Goal: Task Accomplishment & Management: Use online tool/utility

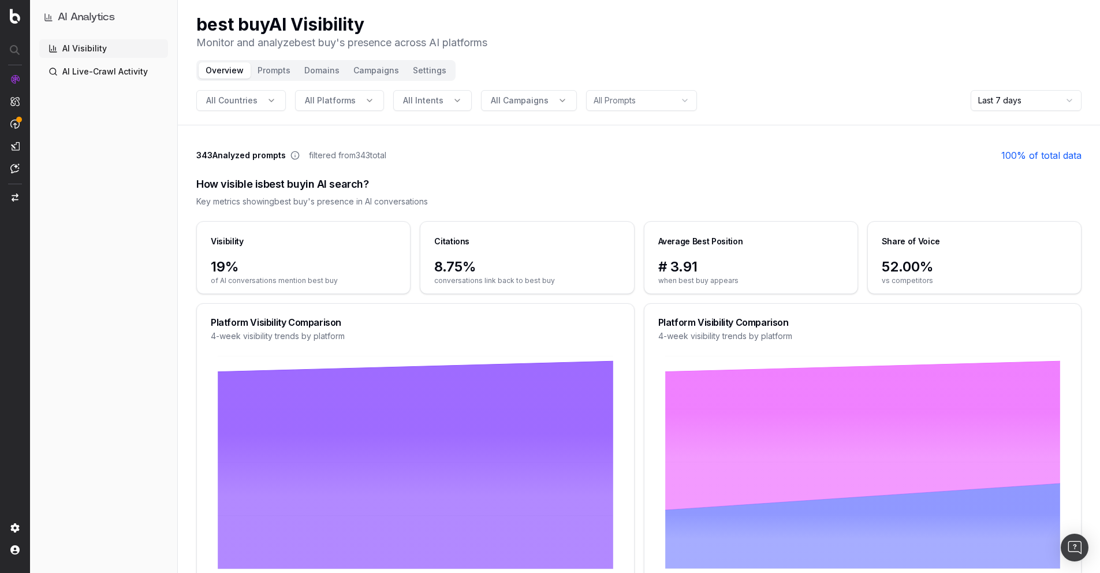
click at [531, 163] on div "How visible is best buy in AI search? Key metrics showing best buy 's presence …" at bounding box center [638, 191] width 885 height 59
click at [289, 70] on button "Prompts" at bounding box center [274, 70] width 47 height 16
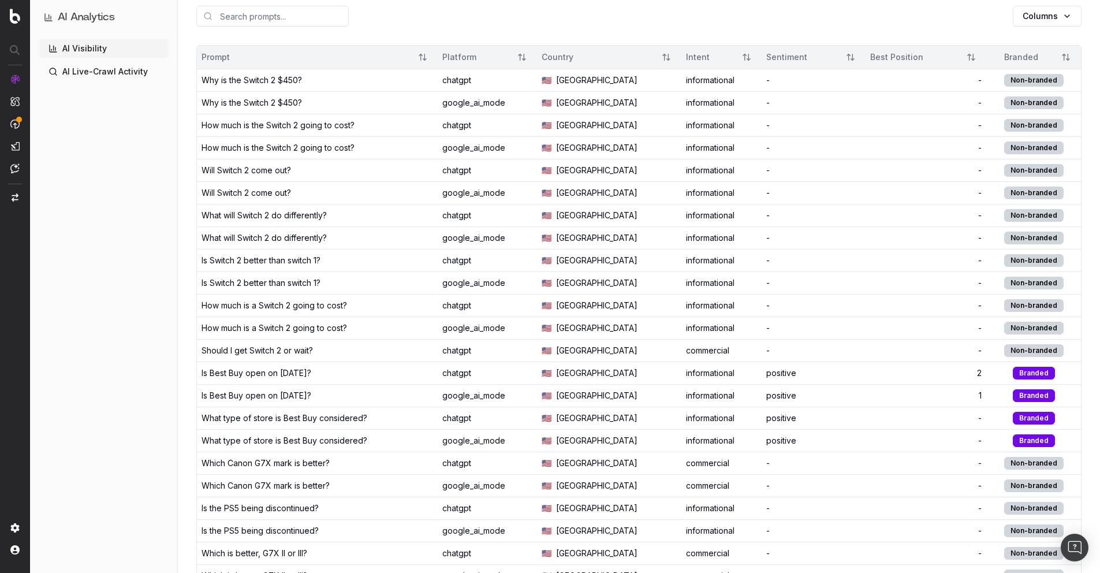
scroll to position [8, 0]
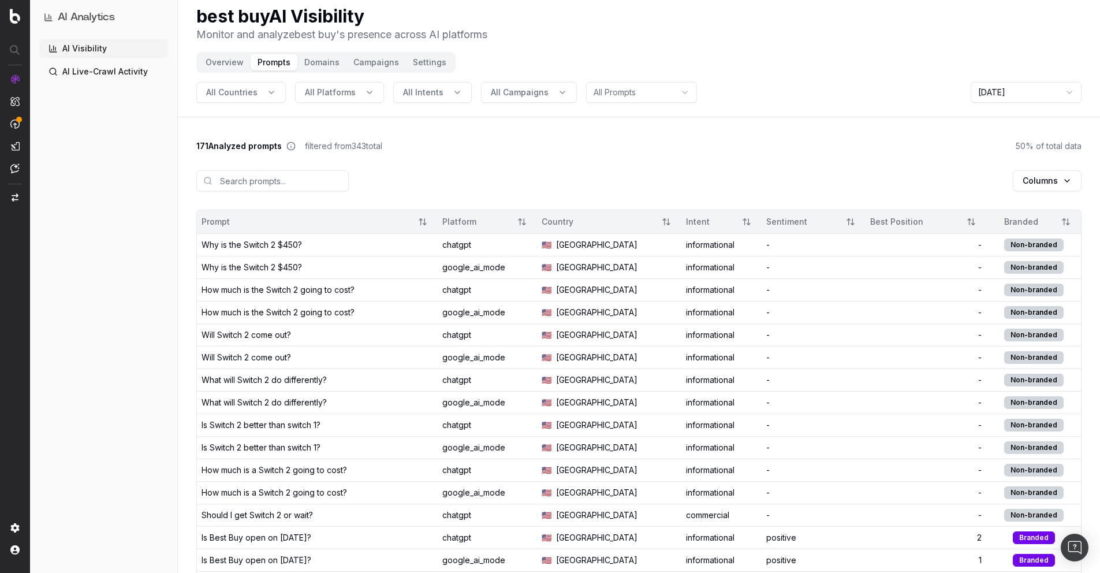
click at [347, 247] on div "Why is the Switch 2 $450?" at bounding box center [316, 245] width 231 height 12
click at [267, 311] on div "How much is the Switch 2 going to cost?" at bounding box center [277, 313] width 153 height 12
click at [279, 390] on td "What will Switch 2 do differently?" at bounding box center [317, 379] width 241 height 23
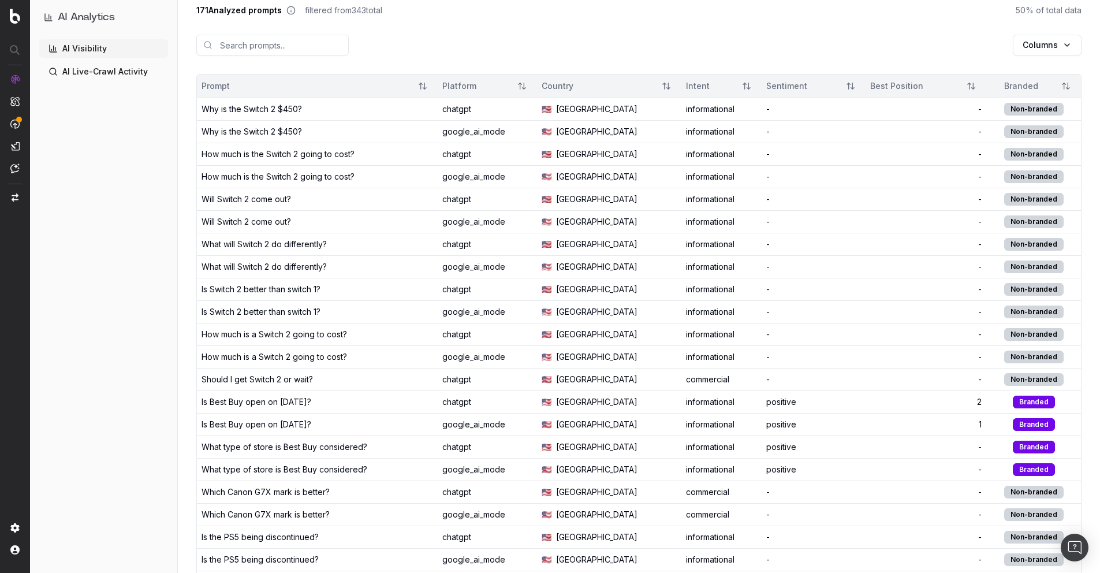
scroll to position [163, 0]
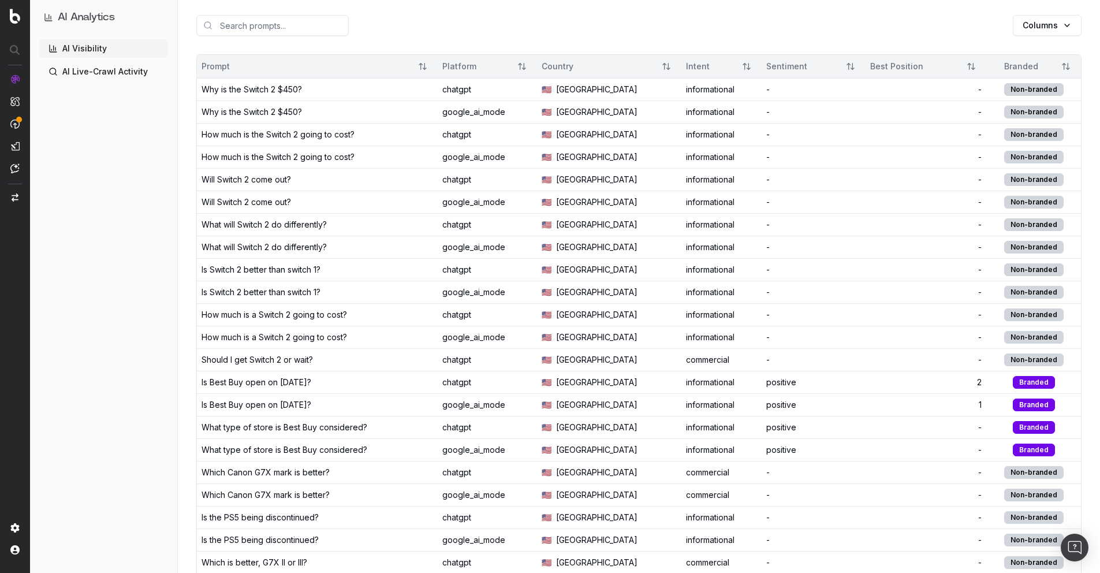
click at [279, 390] on td "Is Best Buy open on [DATE]?" at bounding box center [317, 382] width 241 height 23
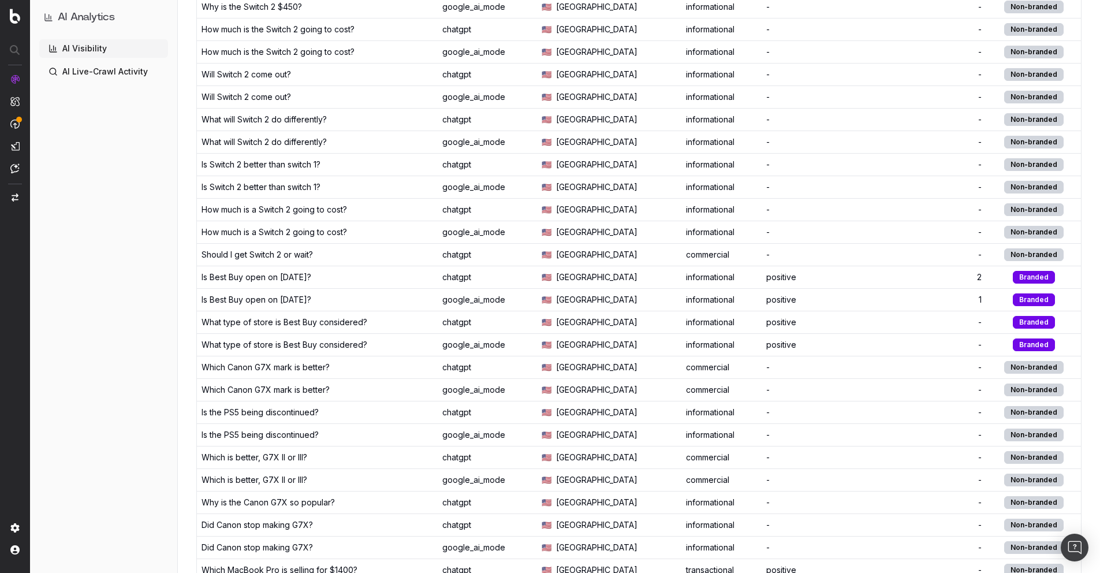
scroll to position [351, 0]
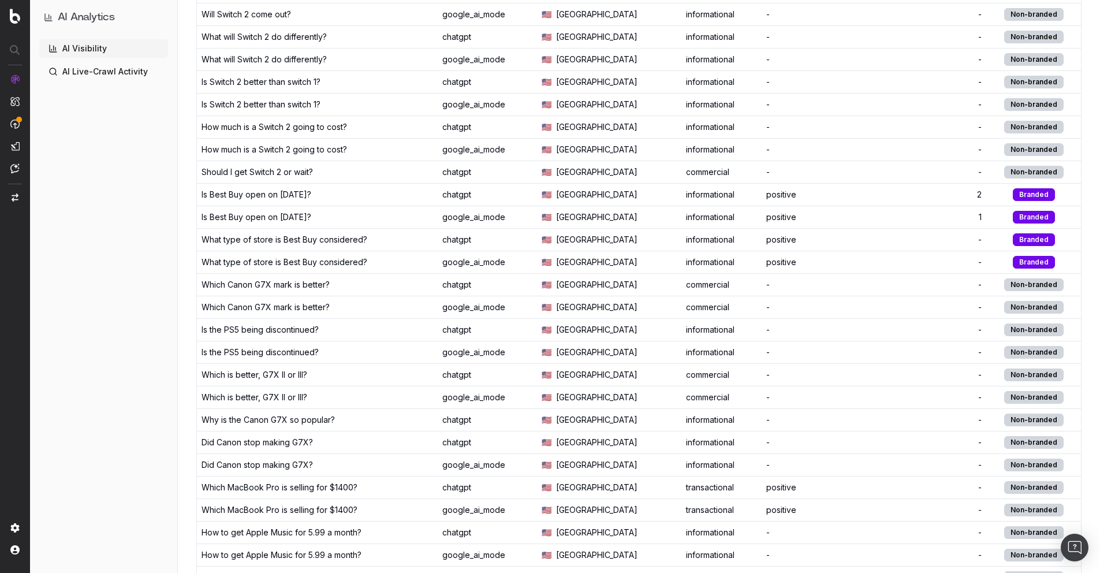
click at [287, 358] on td "Is the PS5 being discontinued?" at bounding box center [317, 352] width 241 height 23
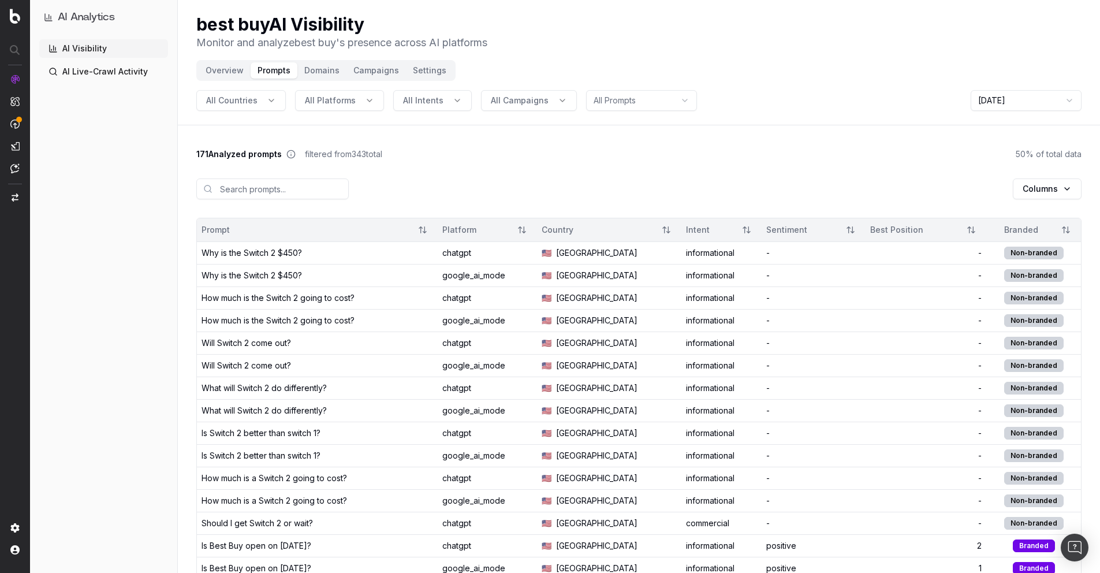
click at [1071, 192] on html "AI Analytics AI Visibility AI Live-Crawl Activity best buy AI Visibility Monito…" at bounding box center [550, 286] width 1100 height 573
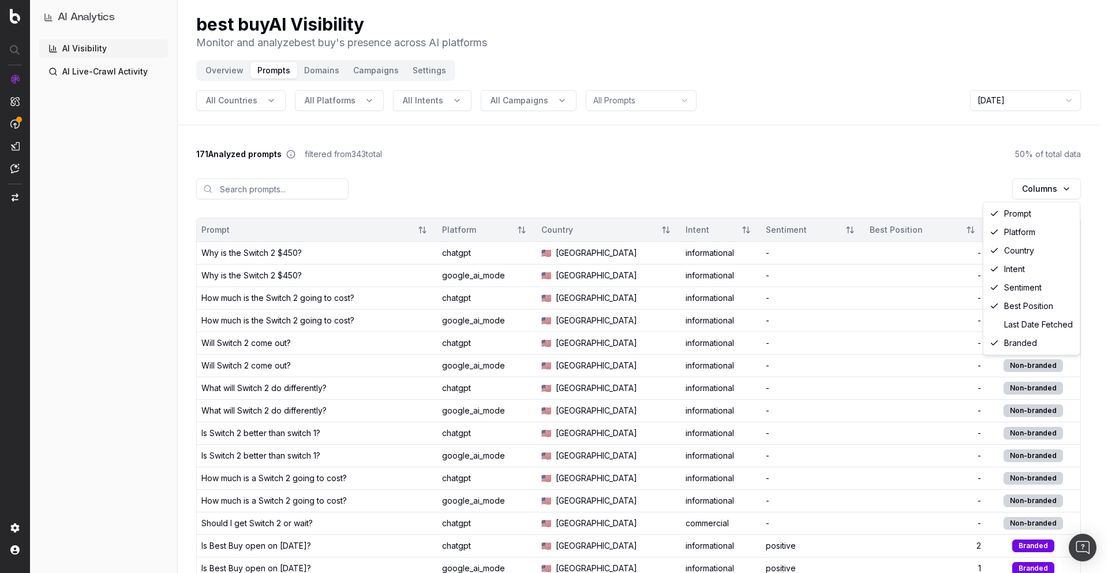
click at [1070, 192] on html "AI Analytics AI Visibility AI Live-Crawl Activity best buy AI Visibility Monito…" at bounding box center [554, 286] width 1108 height 573
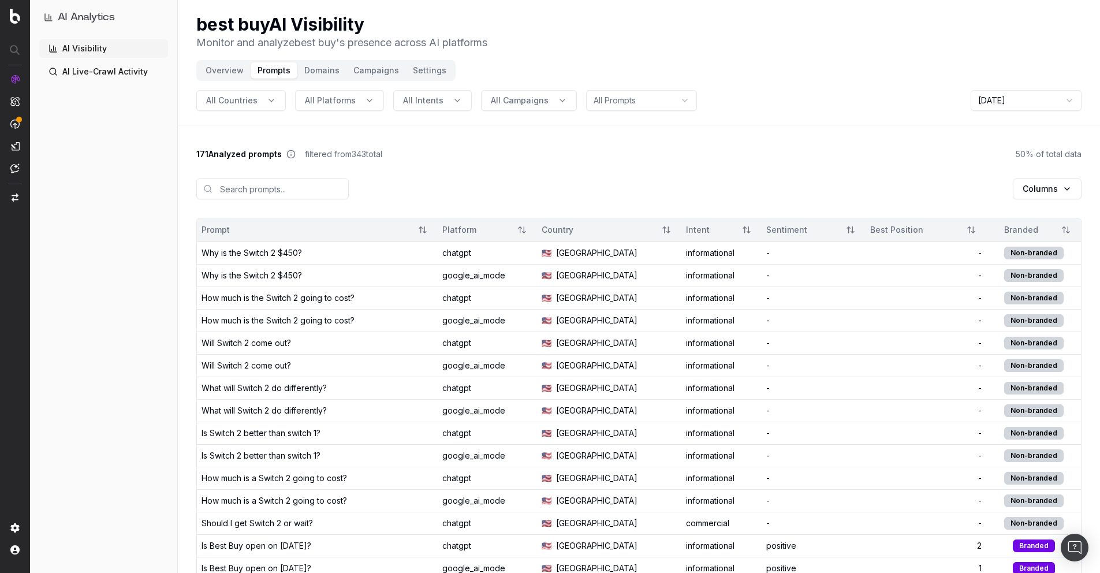
click at [271, 375] on td "Will Switch 2 come out?" at bounding box center [317, 365] width 241 height 23
click at [296, 387] on div "What will Switch 2 do differently?" at bounding box center [263, 388] width 125 height 12
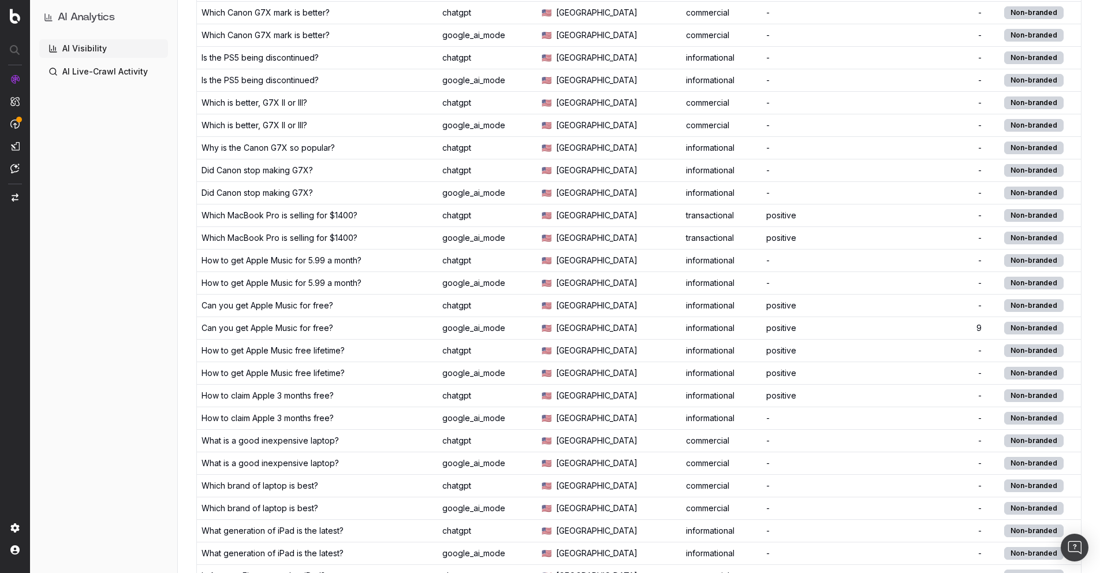
scroll to position [774, 0]
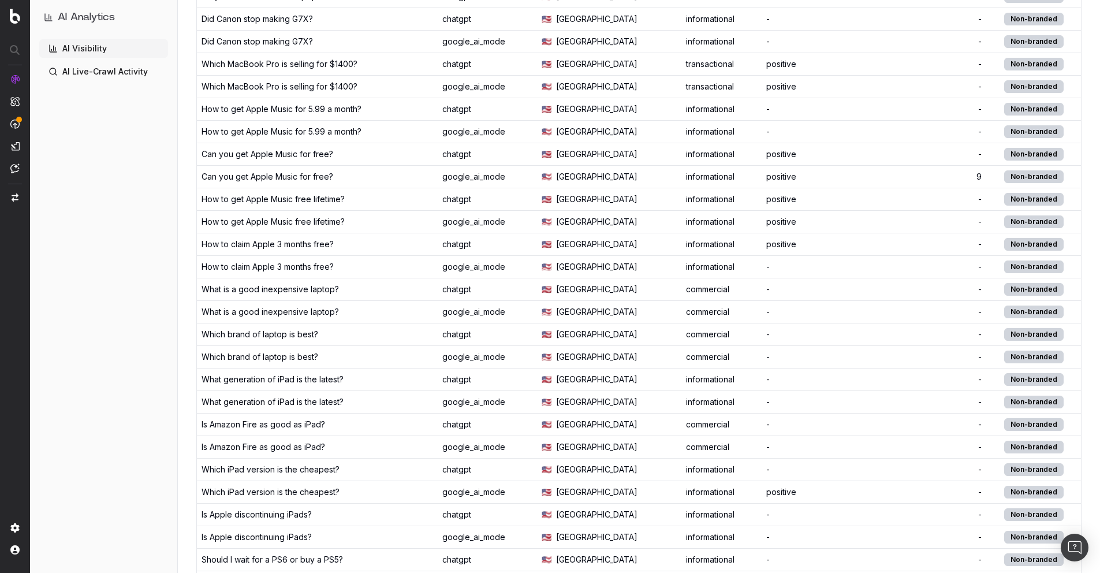
click at [277, 295] on td "What is a good inexpensive laptop?" at bounding box center [317, 289] width 241 height 23
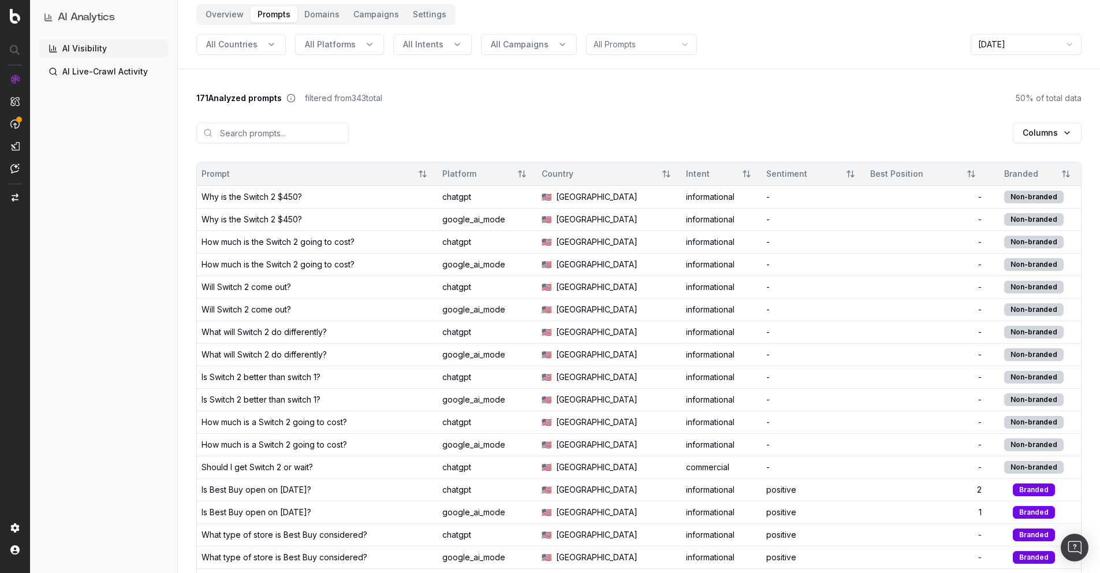
scroll to position [0, 0]
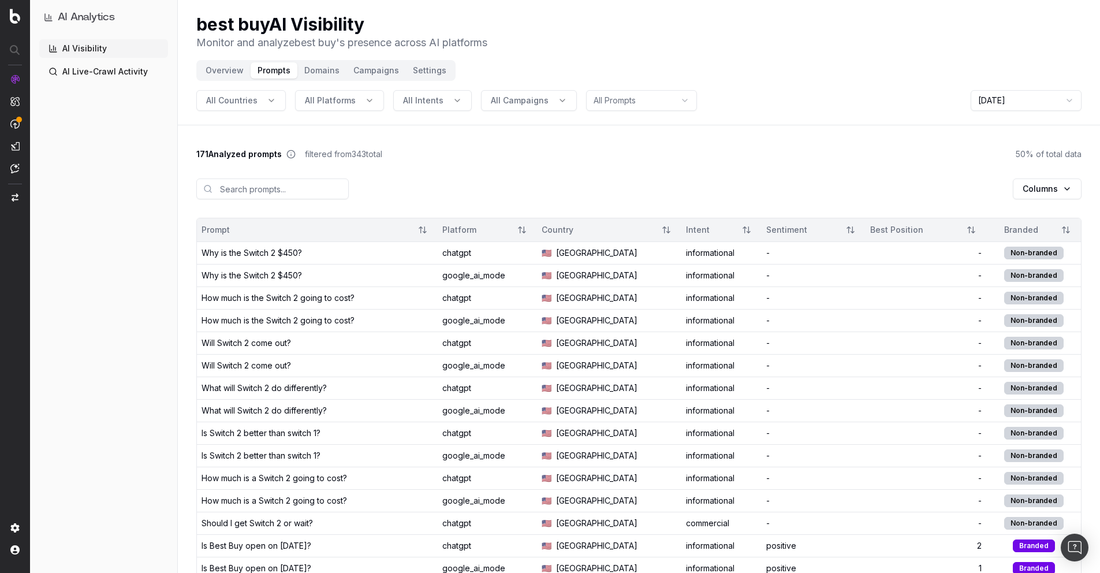
click at [280, 70] on button "Prompts" at bounding box center [274, 70] width 47 height 16
click at [212, 73] on button "Overview" at bounding box center [225, 70] width 52 height 16
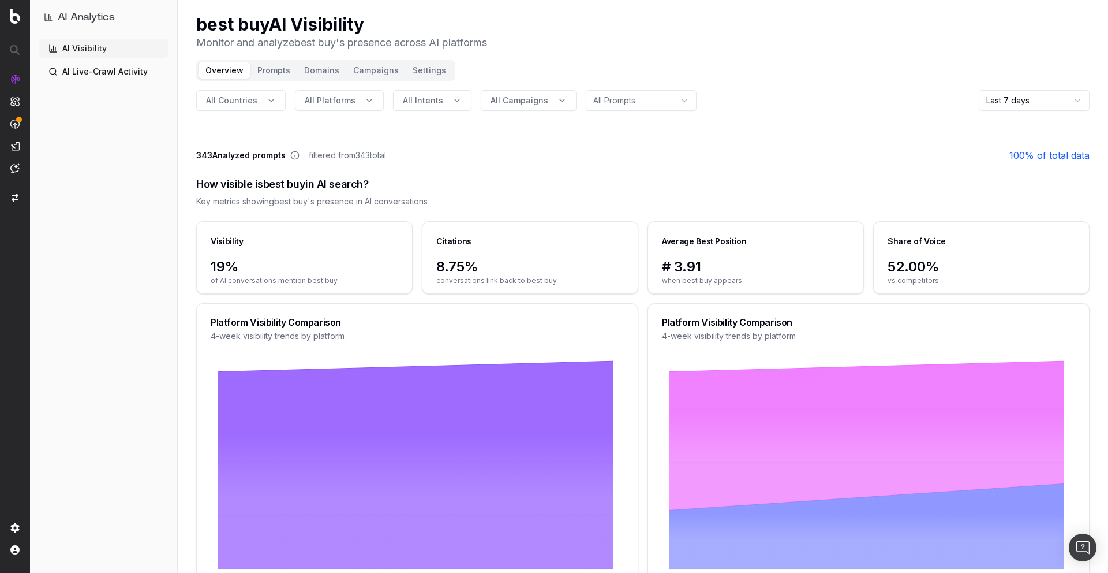
click at [641, 103] on html "AI Analytics AI Visibility AI Live-Crawl Activity best buy AI Visibility Monito…" at bounding box center [554, 286] width 1108 height 573
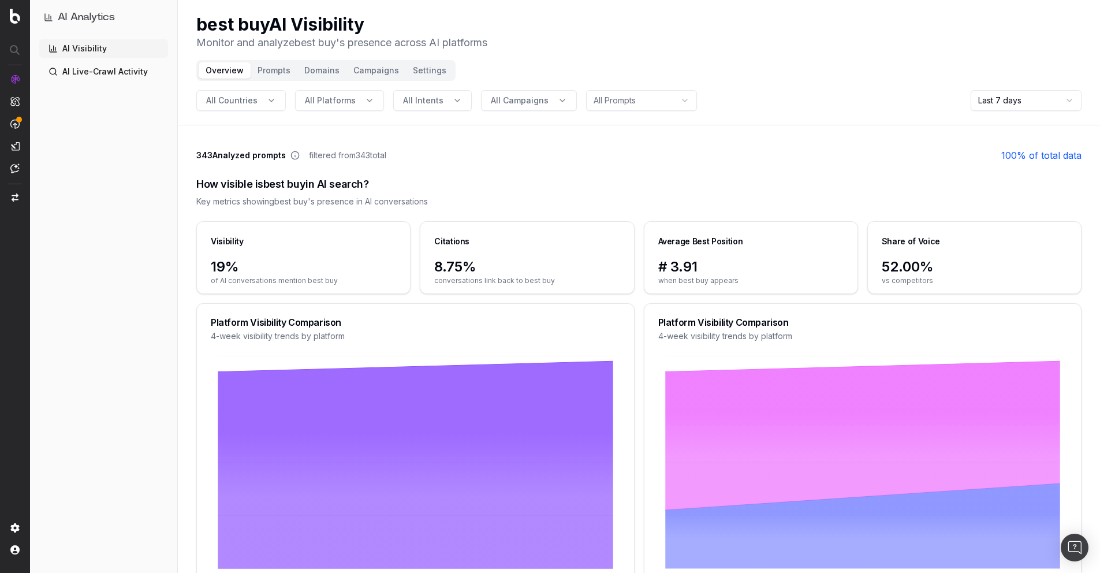
click at [641, 103] on html "AI Analytics AI Visibility AI Live-Crawl Activity best buy AI Visibility Monito…" at bounding box center [550, 286] width 1100 height 573
click at [528, 106] on span "All Campaigns" at bounding box center [520, 101] width 58 height 12
click at [529, 104] on span "All Campaigns" at bounding box center [520, 101] width 58 height 12
click at [446, 103] on button "All Intents" at bounding box center [432, 100] width 79 height 21
click at [450, 102] on button "All Intents" at bounding box center [432, 100] width 79 height 21
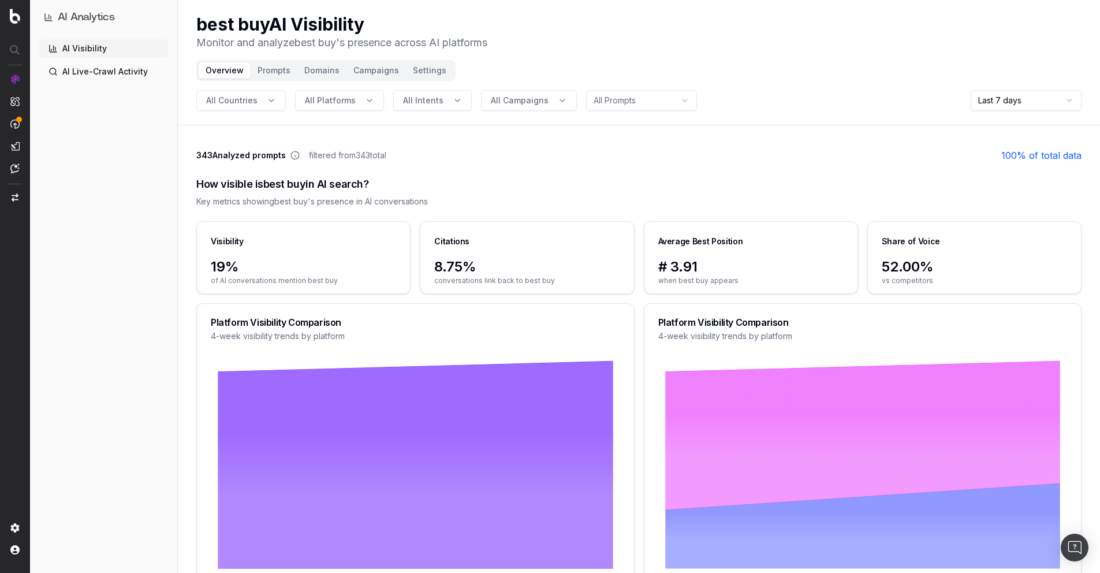
click at [343, 103] on span "All Platforms" at bounding box center [330, 101] width 51 height 12
click at [364, 101] on button "All Platforms" at bounding box center [339, 100] width 89 height 21
click at [257, 103] on button "All Countries" at bounding box center [240, 100] width 89 height 21
click at [267, 103] on button "All Countries" at bounding box center [240, 100] width 89 height 21
click at [136, 279] on div "AI Visibility AI Live-Crawl Activity" at bounding box center [103, 303] width 129 height 529
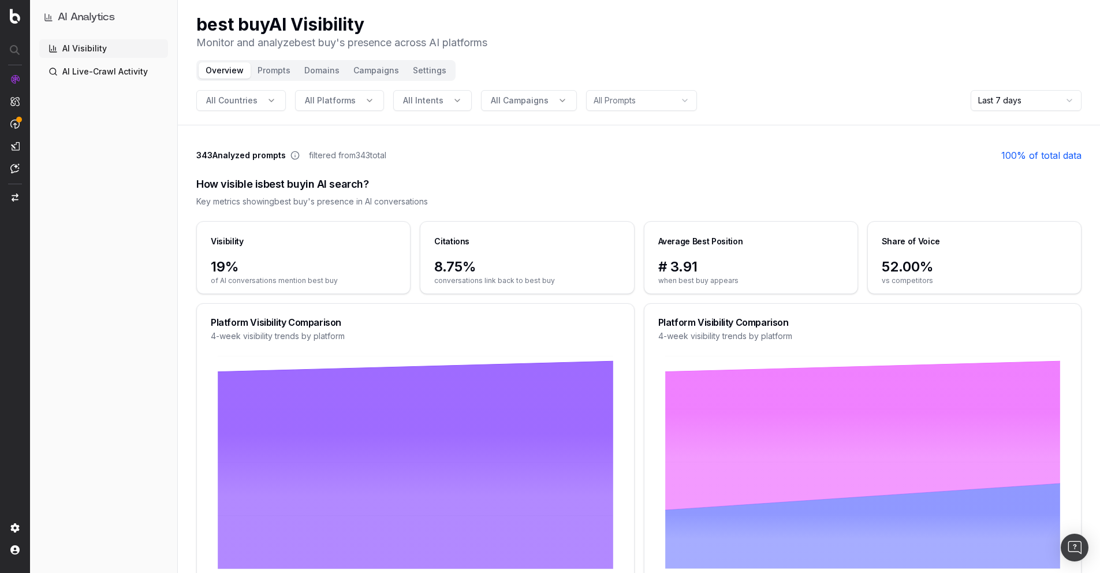
click at [172, 223] on div "AI Analytics AI Visibility AI Live-Crawl Activity" at bounding box center [103, 286] width 147 height 573
click at [163, 249] on div "AI Visibility AI Live-Crawl Activity" at bounding box center [103, 303] width 129 height 529
click at [358, 66] on button "Campaigns" at bounding box center [375, 70] width 59 height 16
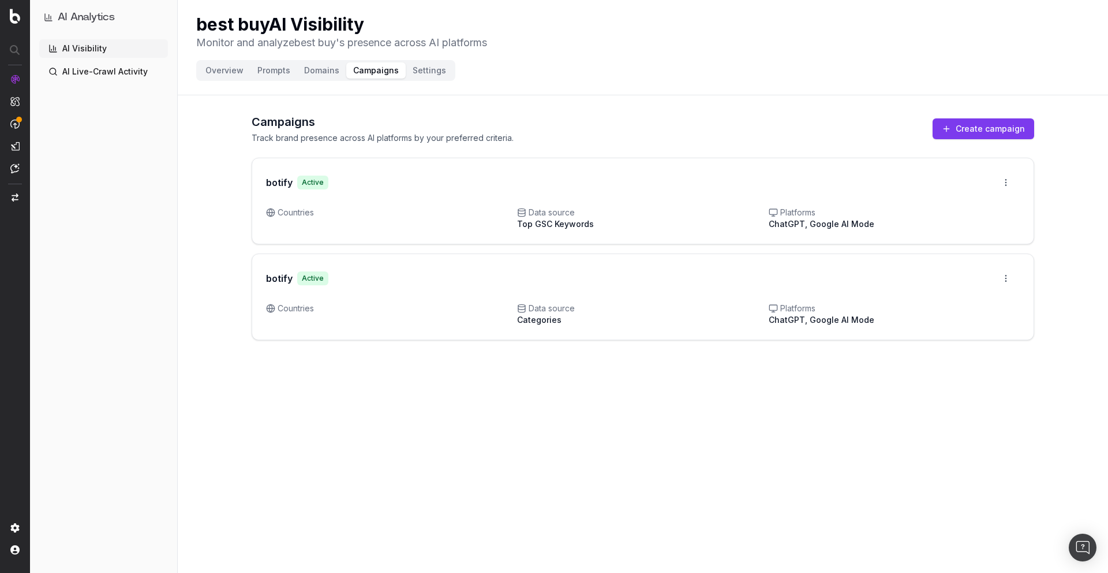
click at [320, 66] on button "Domains" at bounding box center [321, 70] width 49 height 16
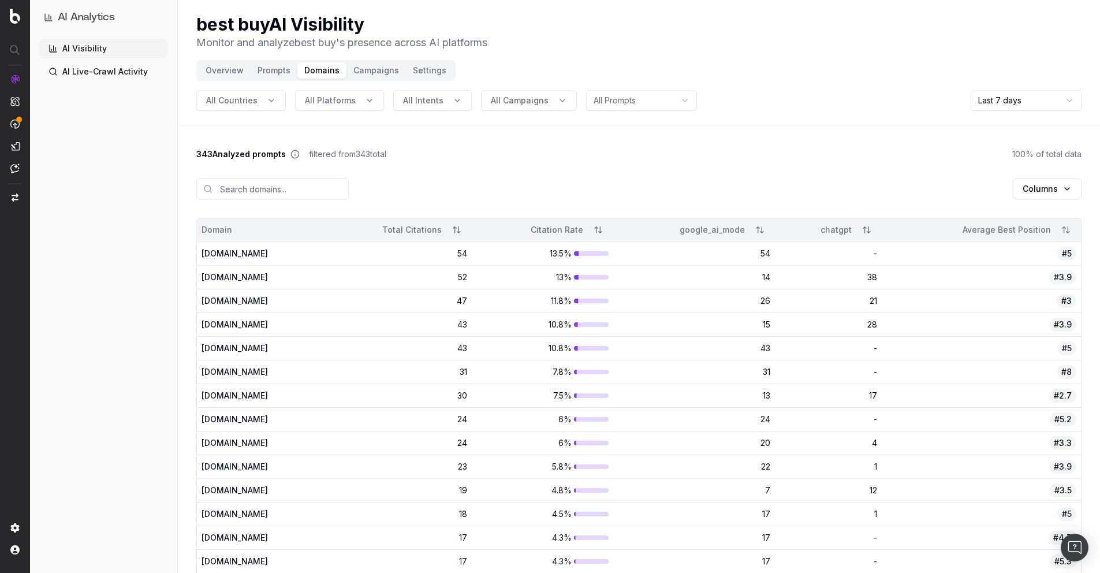
click at [284, 71] on button "Prompts" at bounding box center [274, 70] width 47 height 16
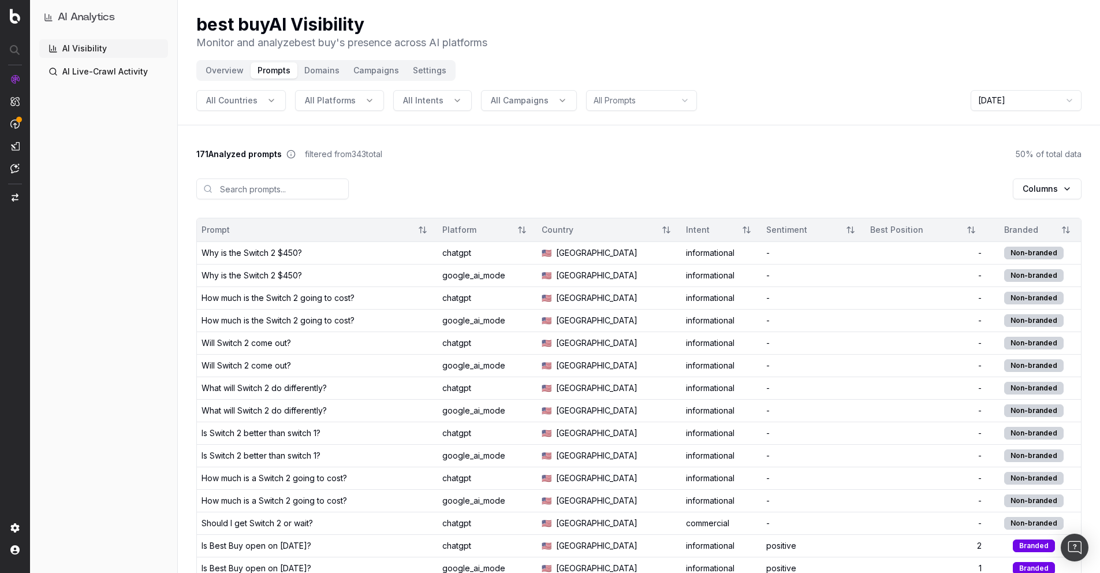
click at [382, 78] on button "Campaigns" at bounding box center [375, 70] width 59 height 16
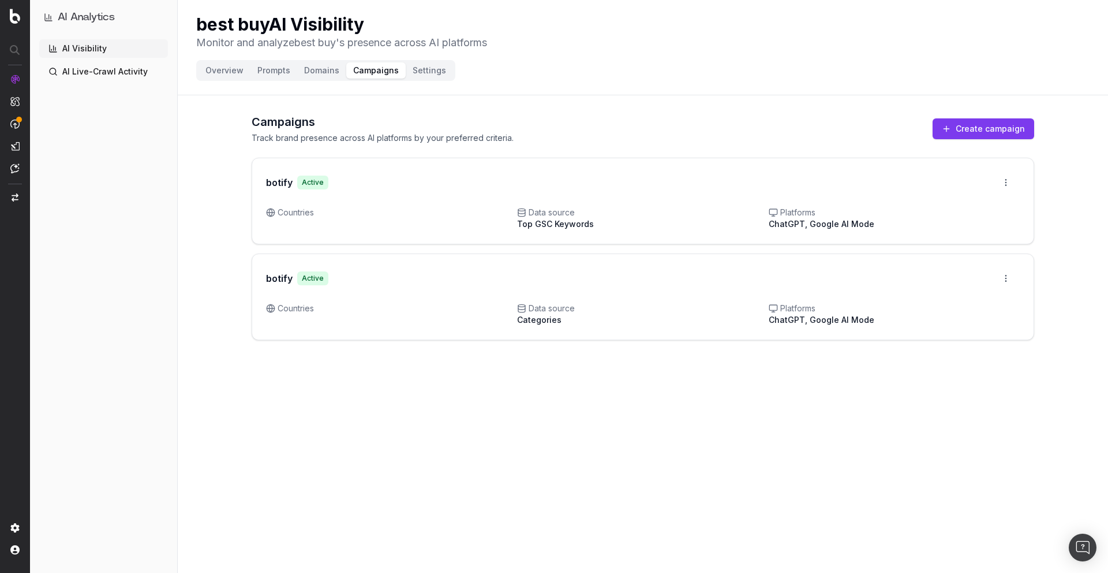
click at [438, 71] on button "Settings" at bounding box center [429, 70] width 47 height 16
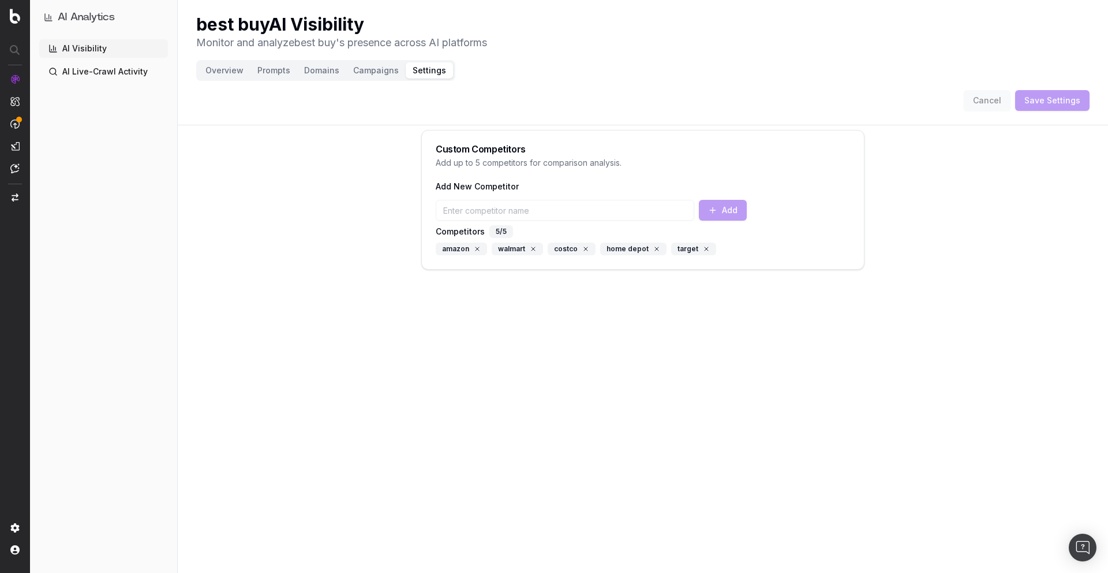
click at [218, 73] on button "Overview" at bounding box center [225, 70] width 52 height 16
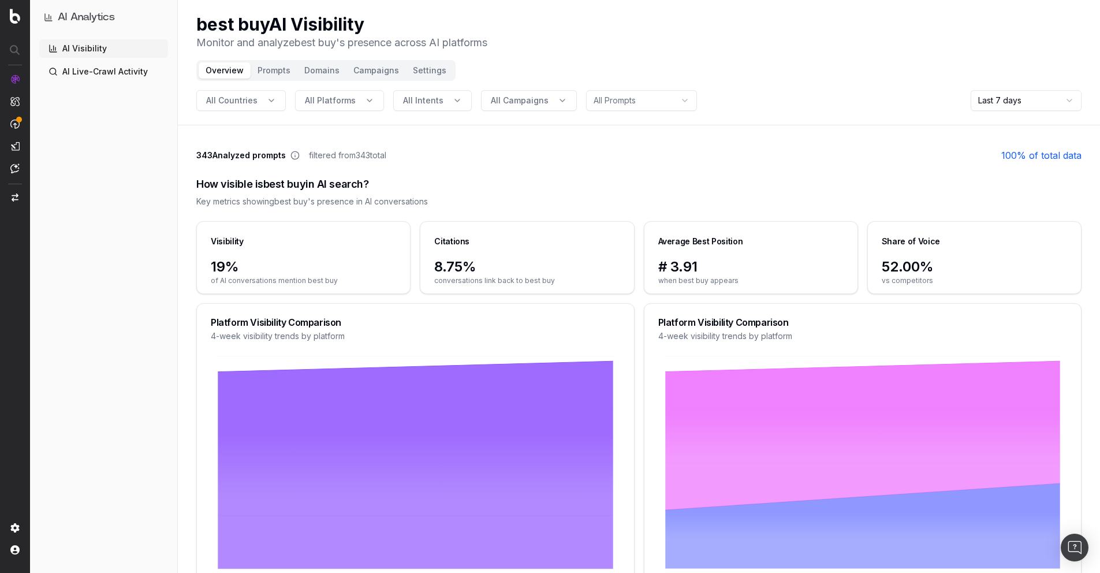
click at [246, 104] on span "All Countries" at bounding box center [231, 101] width 51 height 12
click at [358, 102] on button "All Platforms" at bounding box center [339, 100] width 89 height 21
click at [353, 104] on button "All Platforms" at bounding box center [339, 100] width 89 height 21
click at [199, 155] on span "343 Analyzed prompts" at bounding box center [240, 156] width 89 height 12
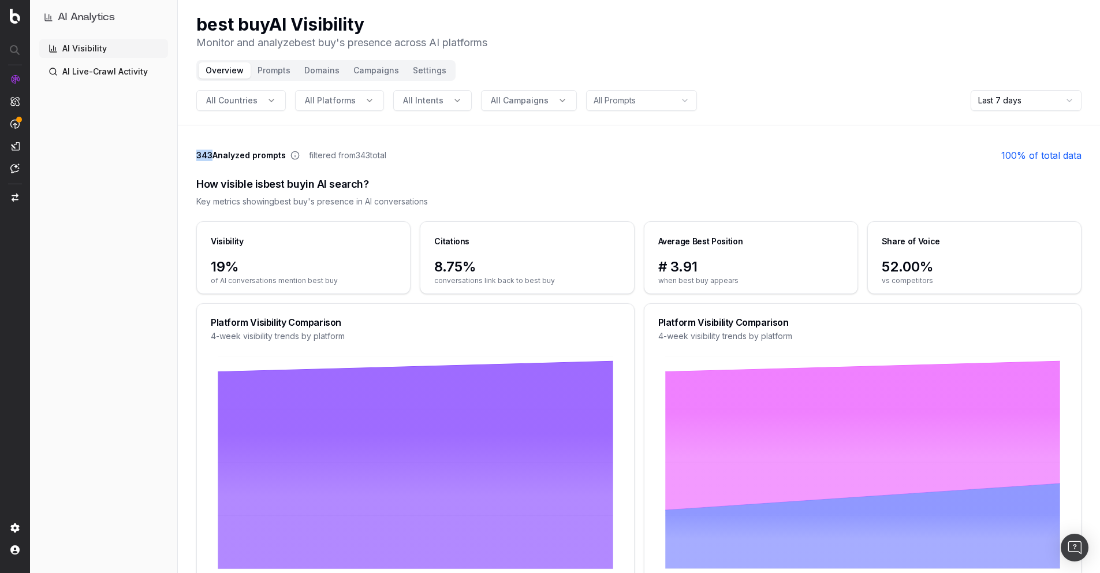
click at [199, 155] on span "343 Analyzed prompts" at bounding box center [240, 156] width 89 height 12
click at [244, 154] on span "343 Analyzed prompts" at bounding box center [240, 156] width 89 height 12
click at [268, 154] on span "343 Analyzed prompts" at bounding box center [240, 156] width 89 height 12
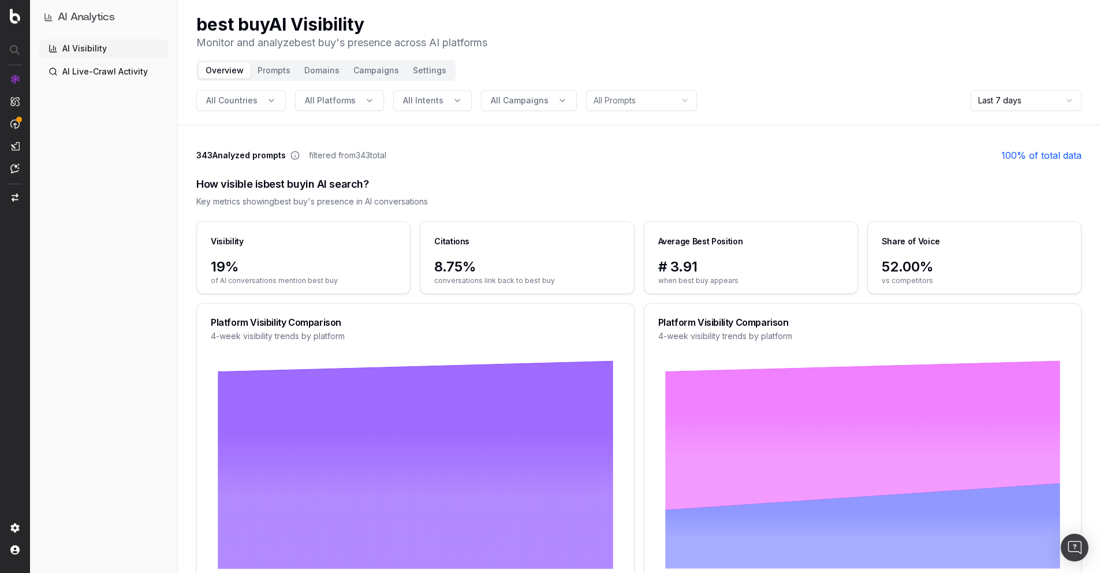
click at [268, 154] on span "343 Analyzed prompts" at bounding box center [240, 156] width 89 height 12
click at [244, 155] on span "343 Analyzed prompts" at bounding box center [240, 156] width 89 height 12
click at [352, 103] on button "All Platforms" at bounding box center [339, 100] width 89 height 21
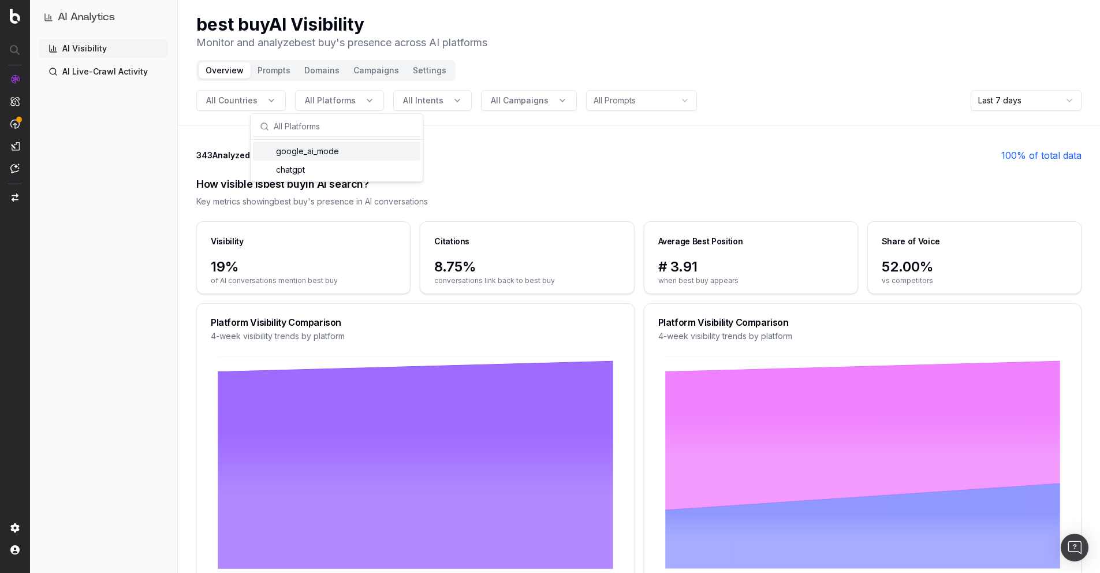
click at [440, 106] on button "All Intents" at bounding box center [432, 100] width 79 height 21
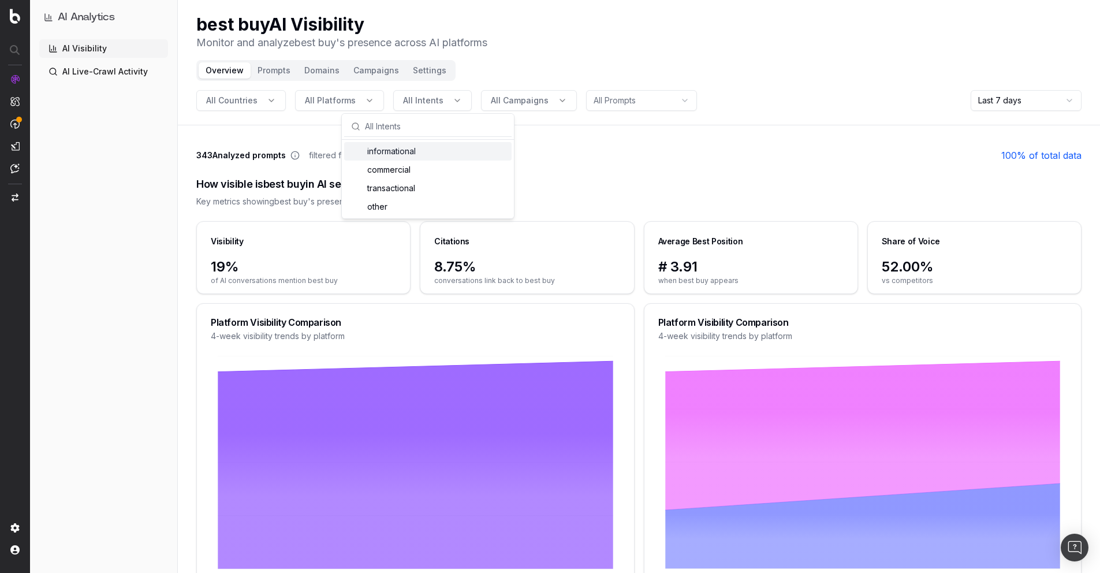
click at [424, 152] on div "informational" at bounding box center [427, 151] width 167 height 18
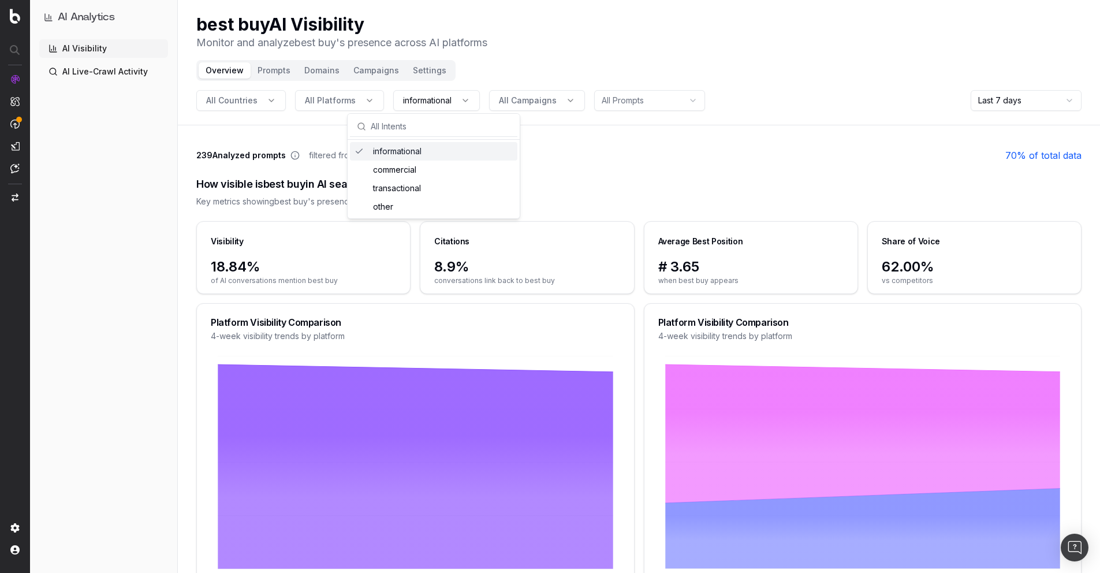
click at [387, 151] on div "informational" at bounding box center [433, 151] width 167 height 18
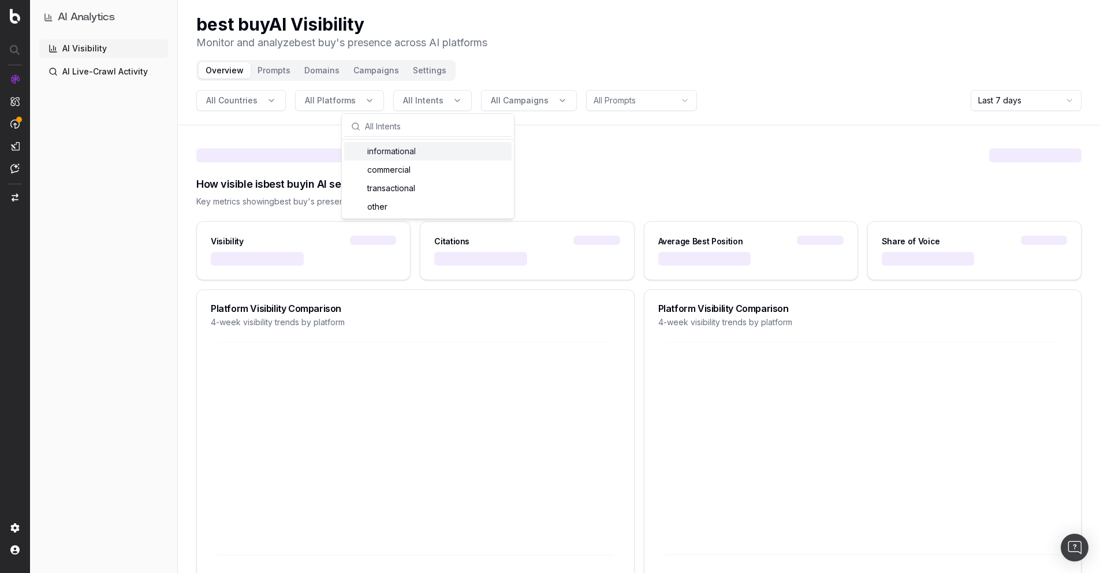
click at [537, 64] on header "best buy AI Visibility Monitor and analyze best buy 's presence across AI platf…" at bounding box center [639, 62] width 922 height 125
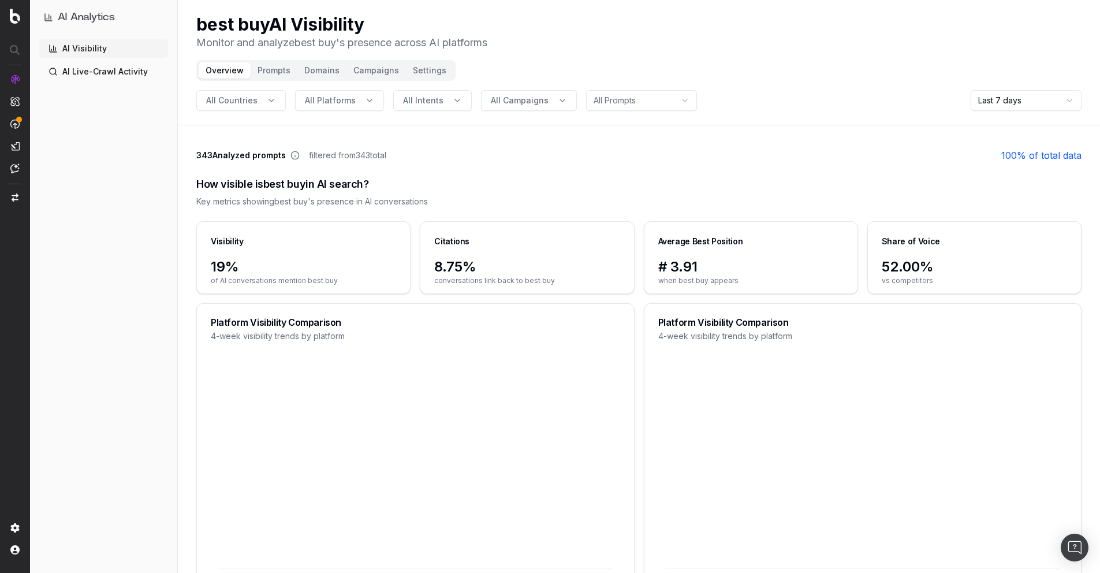
click at [514, 100] on span "All Campaigns" at bounding box center [520, 101] width 58 height 12
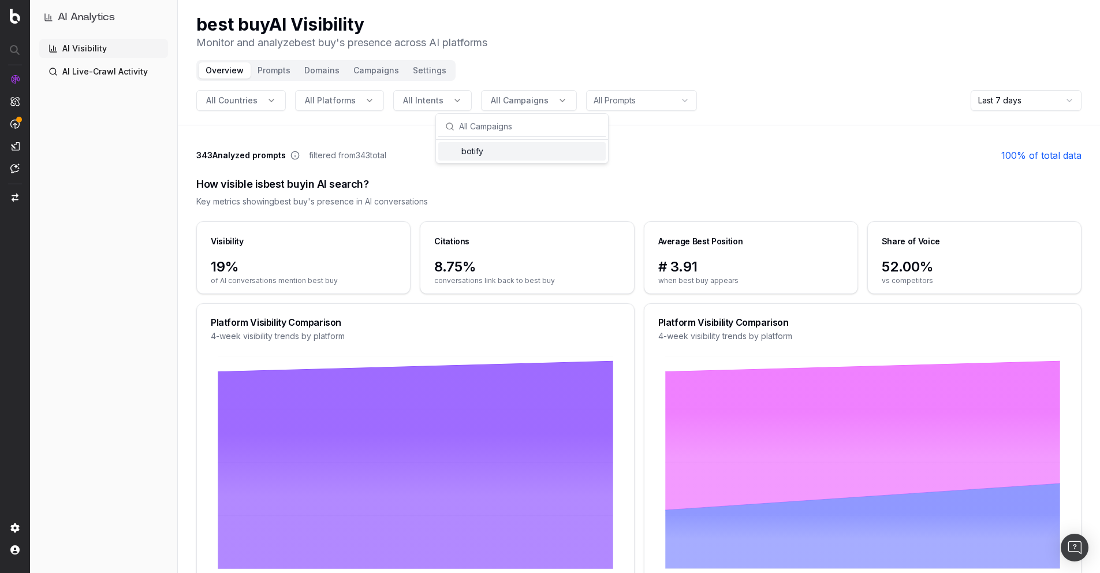
click at [529, 103] on span "All Campaigns" at bounding box center [520, 101] width 58 height 12
click at [264, 79] on div "Overview Prompts Domains Campaigns Settings" at bounding box center [325, 70] width 259 height 21
click at [272, 72] on button "Prompts" at bounding box center [274, 70] width 47 height 16
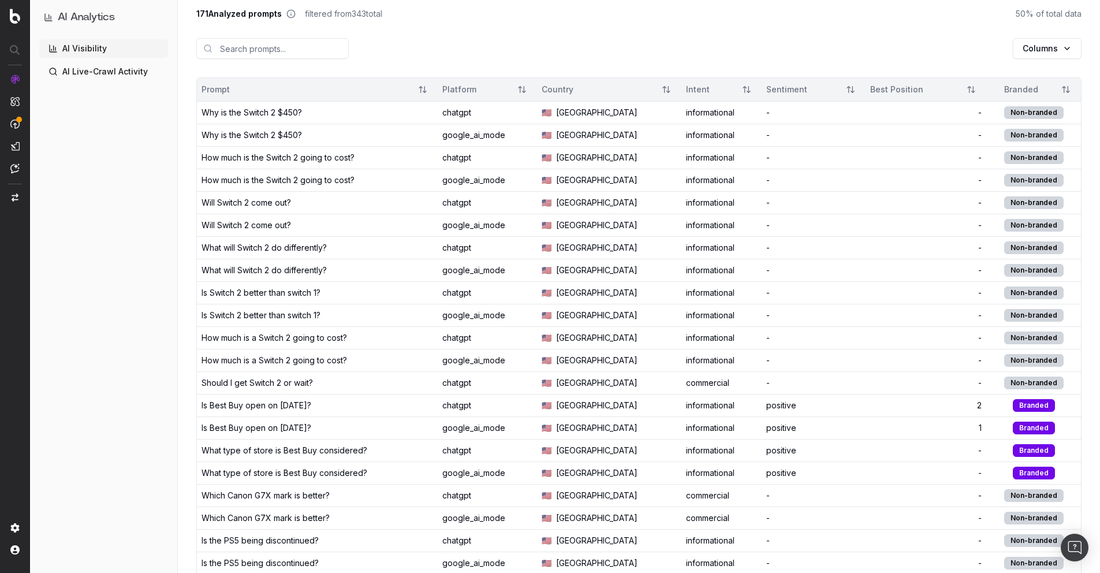
scroll to position [148, 0]
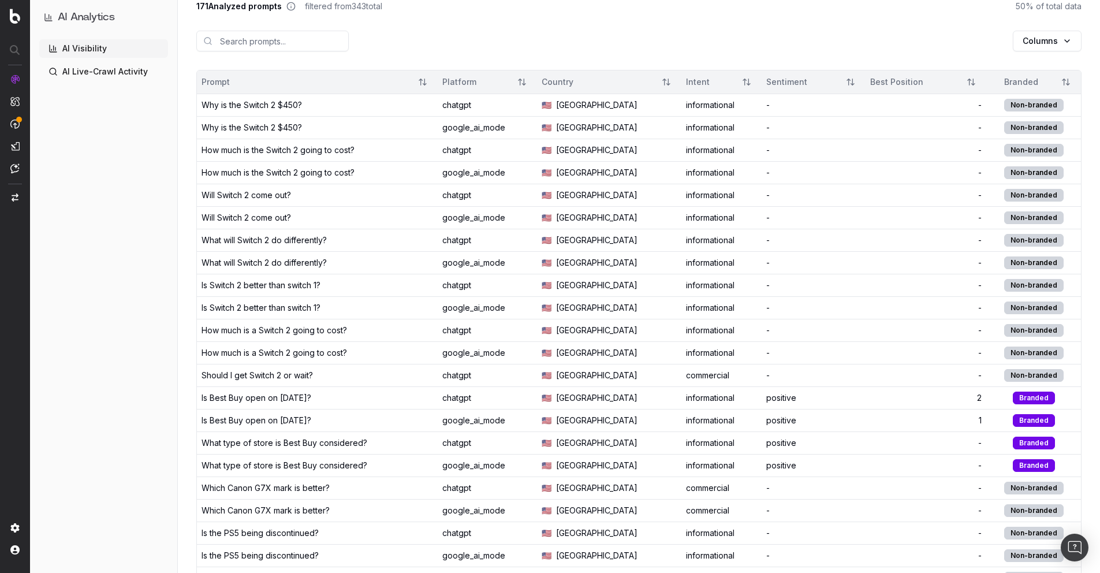
click at [279, 263] on div "What will Switch 2 do differently?" at bounding box center [263, 263] width 125 height 12
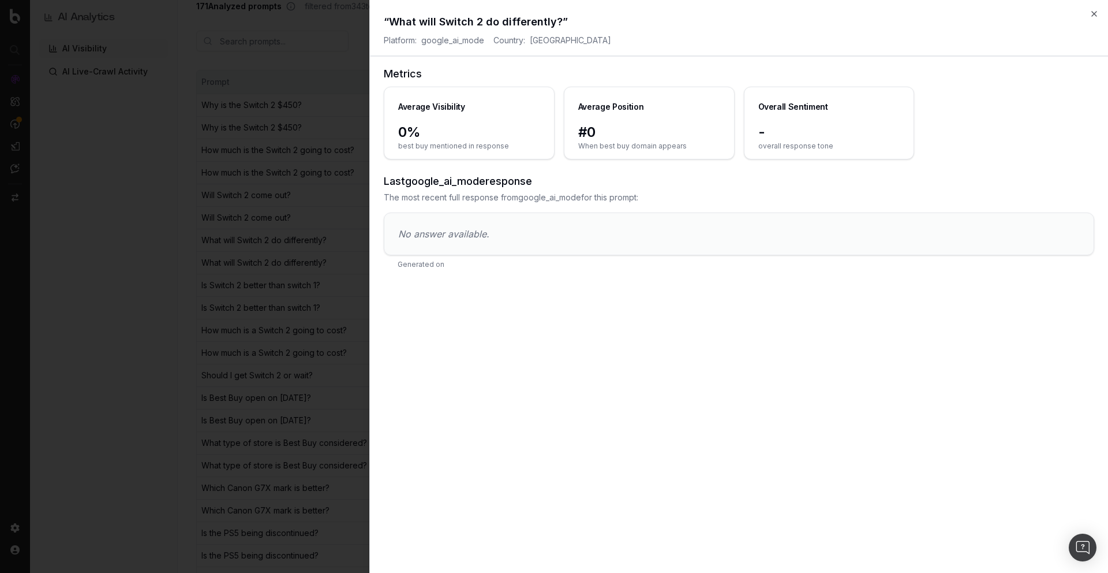
click at [407, 17] on h2 "“ What will Switch 2 do differently? ”" at bounding box center [739, 22] width 711 height 16
click at [436, 36] on span "google_ai_mode" at bounding box center [452, 41] width 63 height 12
click at [569, 36] on span "[GEOGRAPHIC_DATA]" at bounding box center [570, 41] width 81 height 12
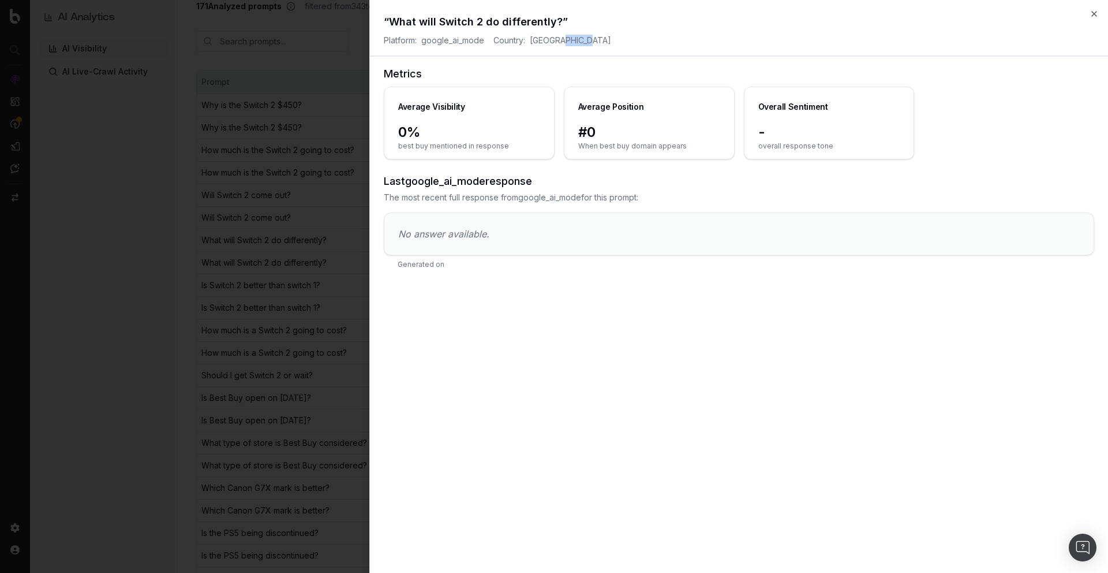
click at [569, 36] on span "[GEOGRAPHIC_DATA]" at bounding box center [570, 41] width 81 height 12
click at [1098, 19] on div "“ What will Switch 2 do differently? ” Platform: google_ai_mode Country: [GEOGR…" at bounding box center [739, 35] width 738 height 43
click at [1093, 13] on icon "button" at bounding box center [1094, 13] width 9 height 9
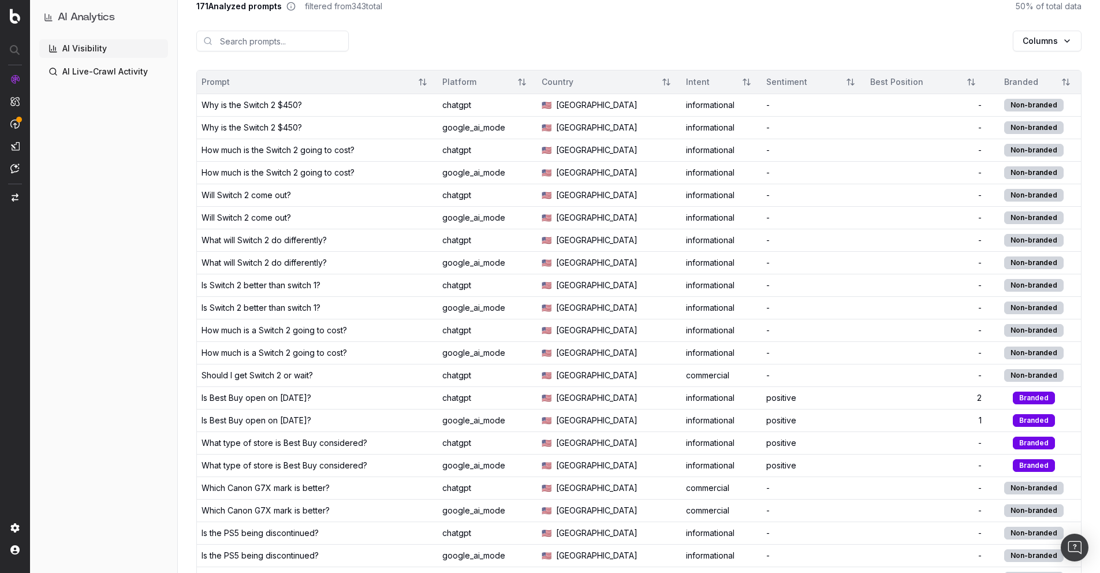
scroll to position [0, 0]
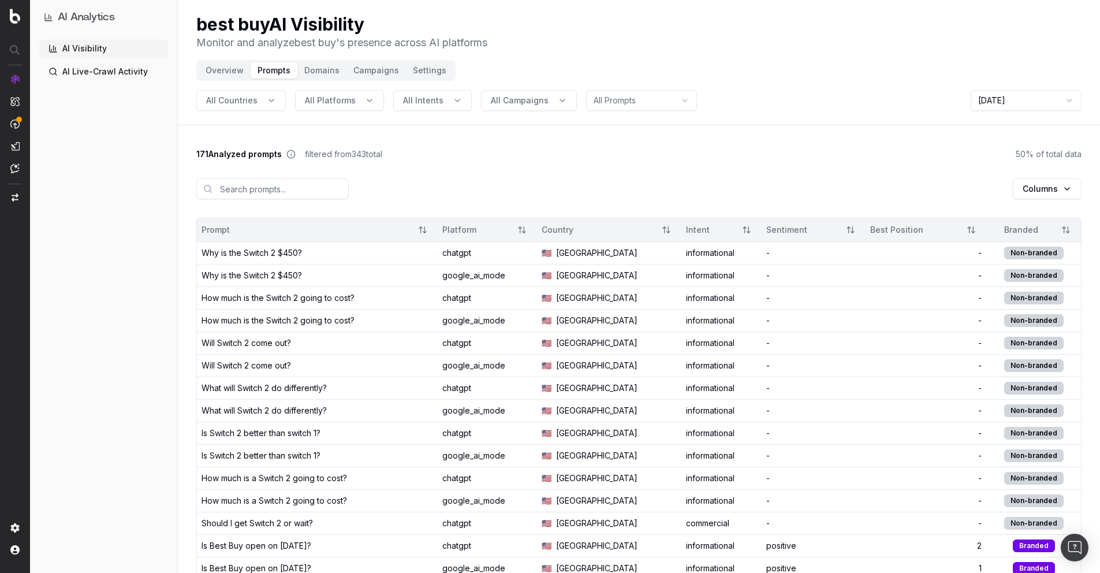
click at [328, 69] on button "Domains" at bounding box center [321, 70] width 49 height 16
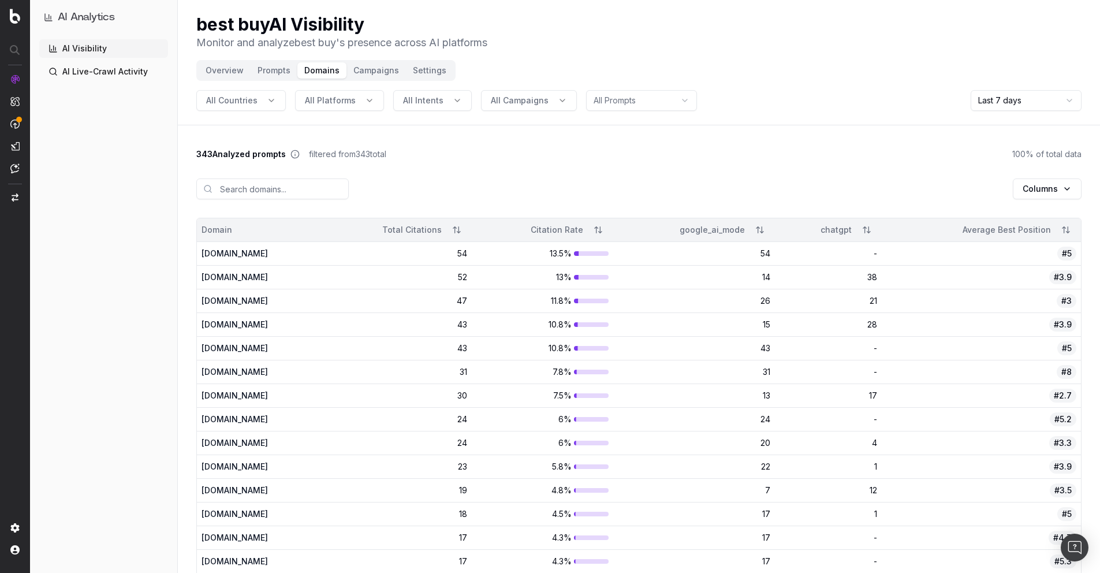
click at [367, 73] on button "Campaigns" at bounding box center [375, 70] width 59 height 16
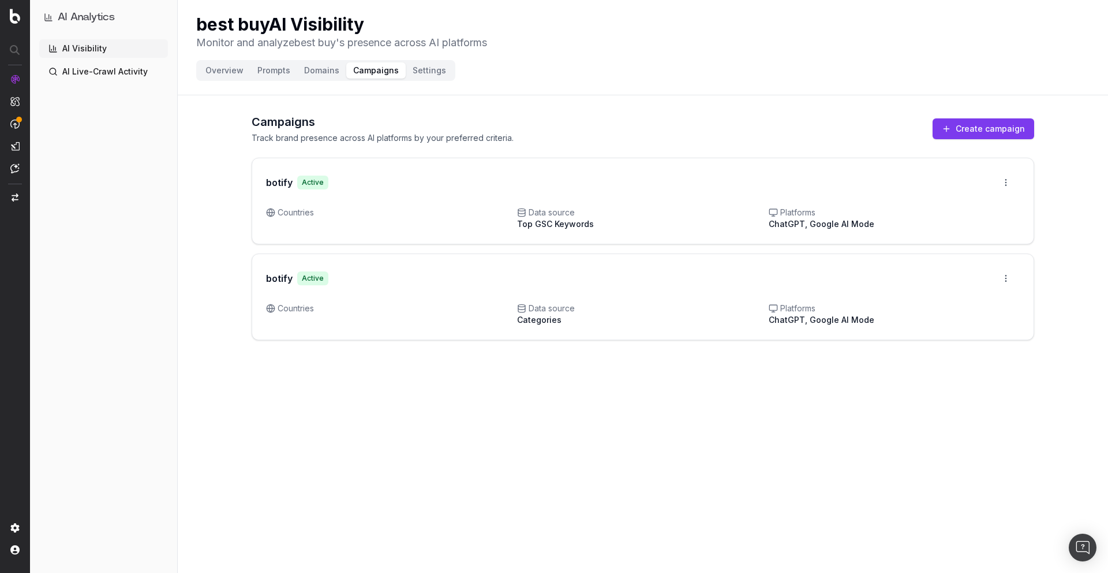
click at [1000, 126] on button "Create campaign" at bounding box center [984, 128] width 102 height 21
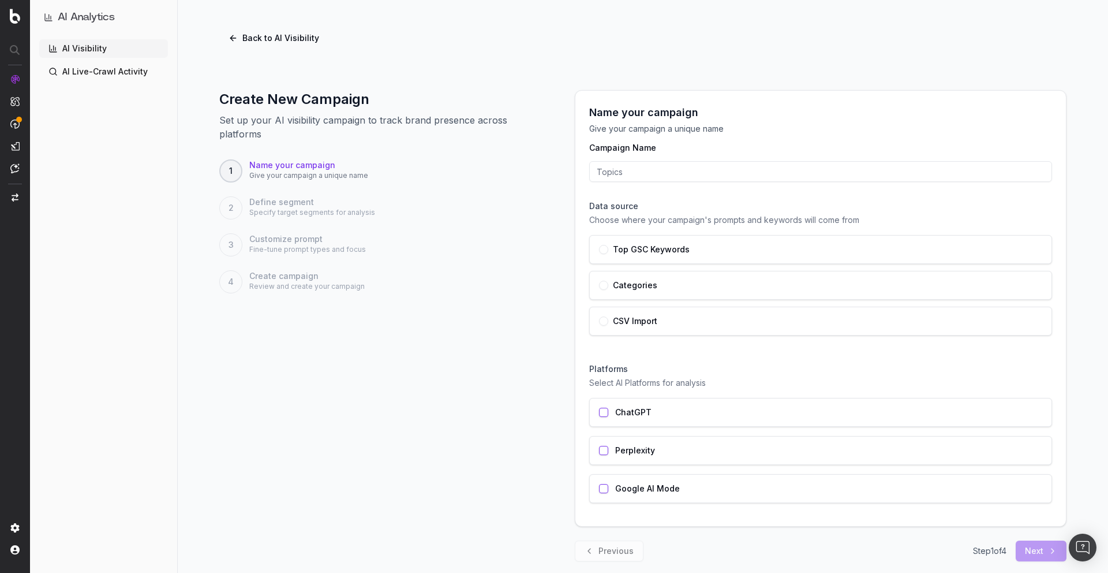
click at [616, 172] on input "Campaign Name" at bounding box center [820, 171] width 463 height 21
type input "test"
click at [654, 128] on p "Give your campaign a unique name" at bounding box center [820, 129] width 463 height 12
click at [602, 249] on button "button" at bounding box center [603, 249] width 9 height 9
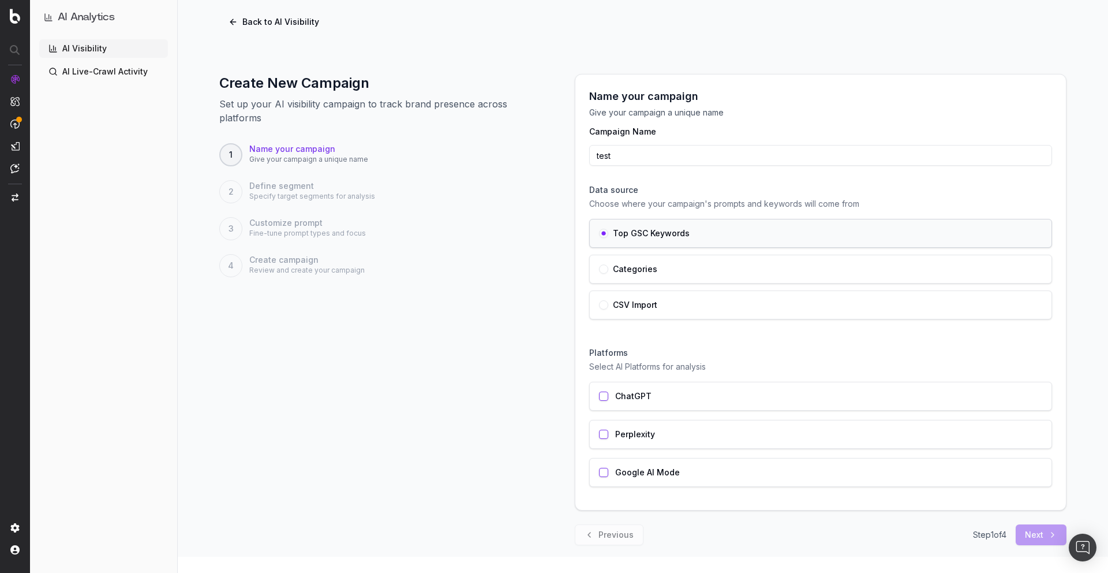
click at [634, 392] on label "ChatGPT" at bounding box center [633, 396] width 36 height 8
click at [629, 461] on div "Google AI Mode" at bounding box center [820, 472] width 463 height 29
click at [1035, 547] on div "Create New Campaign Set up your AI visibility campaign to track brand presence …" at bounding box center [643, 309] width 931 height 526
click at [1038, 535] on button "Next" at bounding box center [1041, 534] width 51 height 21
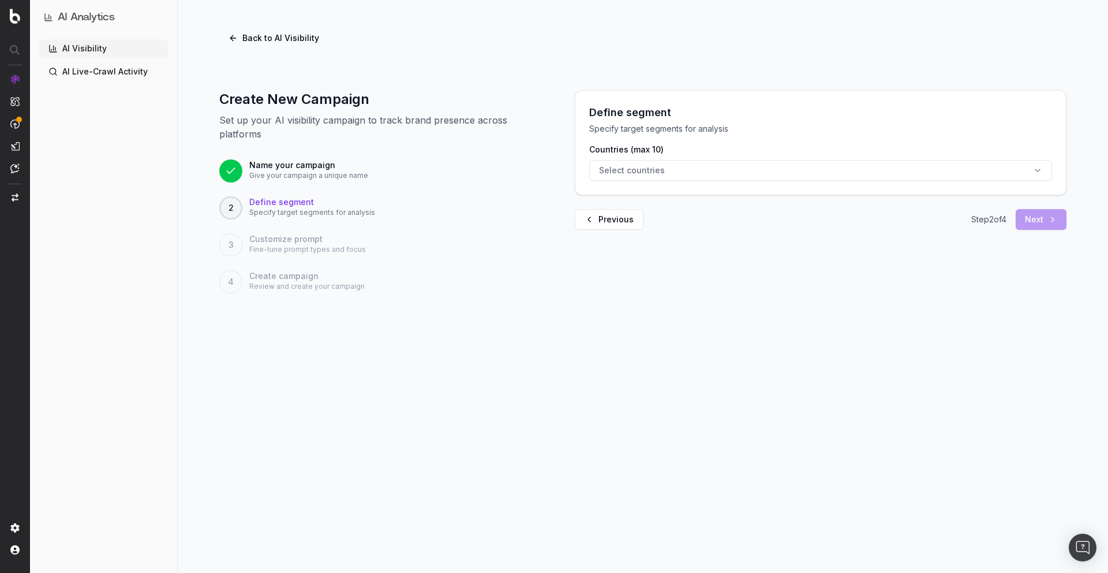
click at [652, 171] on span "Select countries" at bounding box center [632, 171] width 66 height 12
click at [802, 287] on div "[GEOGRAPHIC_DATA]" at bounding box center [820, 295] width 167 height 18
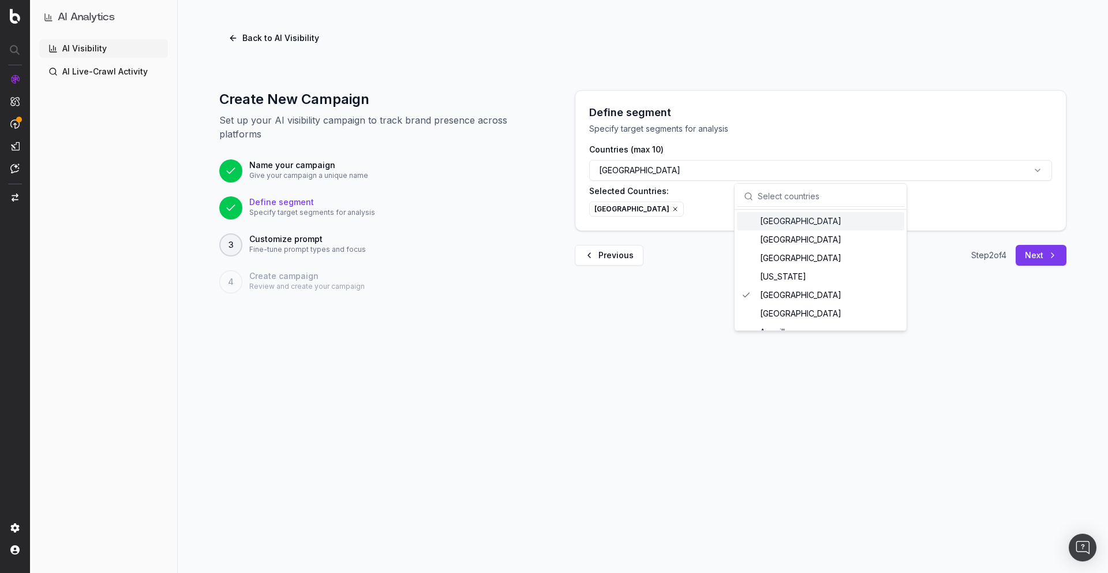
click at [1054, 254] on button "Next" at bounding box center [1041, 255] width 51 height 21
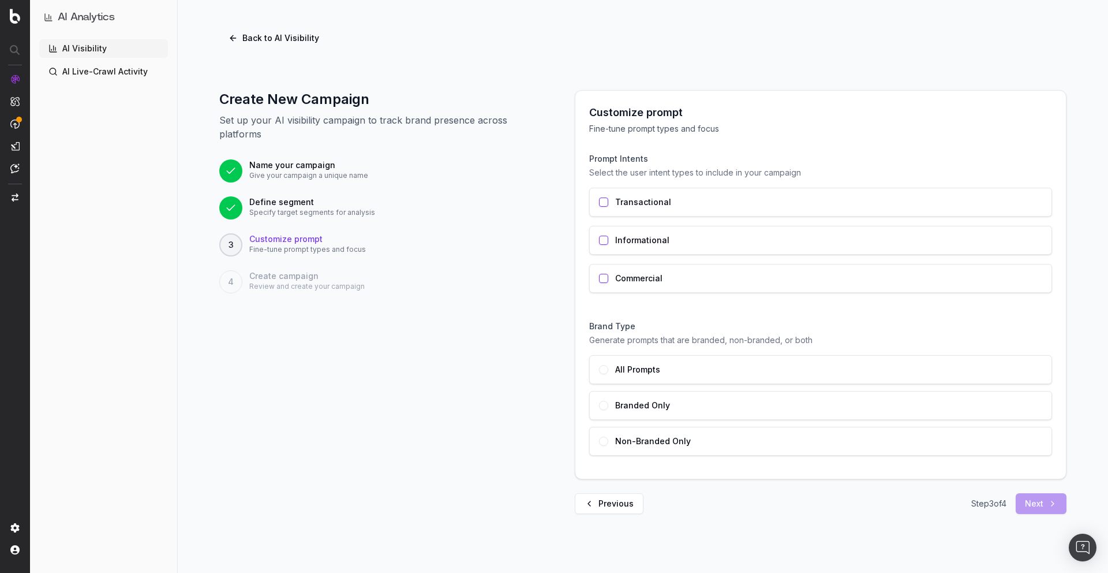
click at [605, 200] on button "button" at bounding box center [603, 201] width 9 height 9
click at [604, 286] on div "Commercial" at bounding box center [820, 278] width 463 height 29
click at [604, 373] on button "button" at bounding box center [603, 369] width 9 height 9
click at [1056, 503] on button "Next" at bounding box center [1041, 503] width 51 height 21
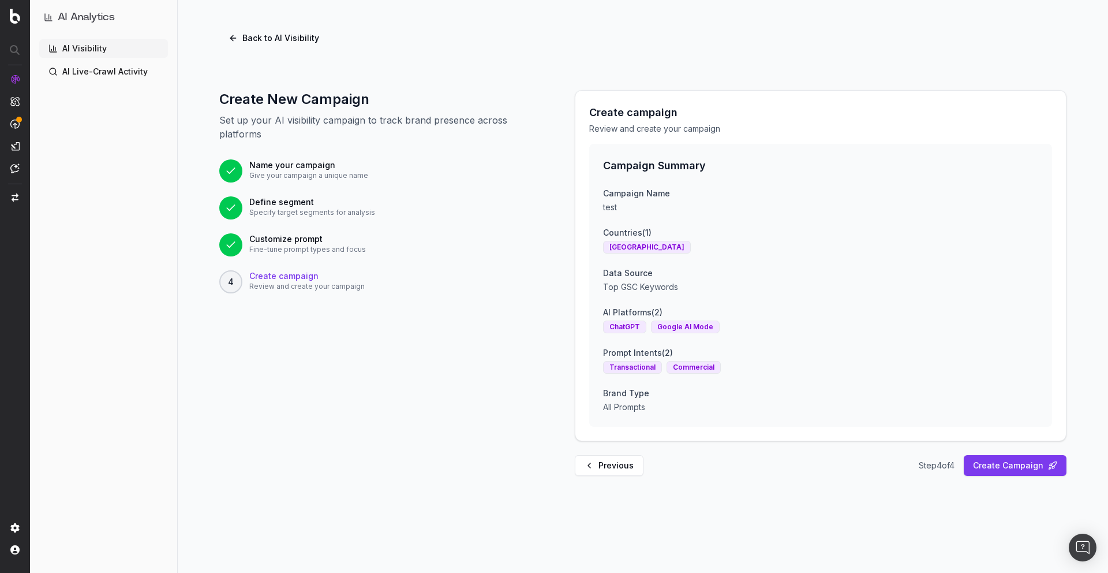
click at [614, 467] on button "Previous" at bounding box center [609, 465] width 69 height 21
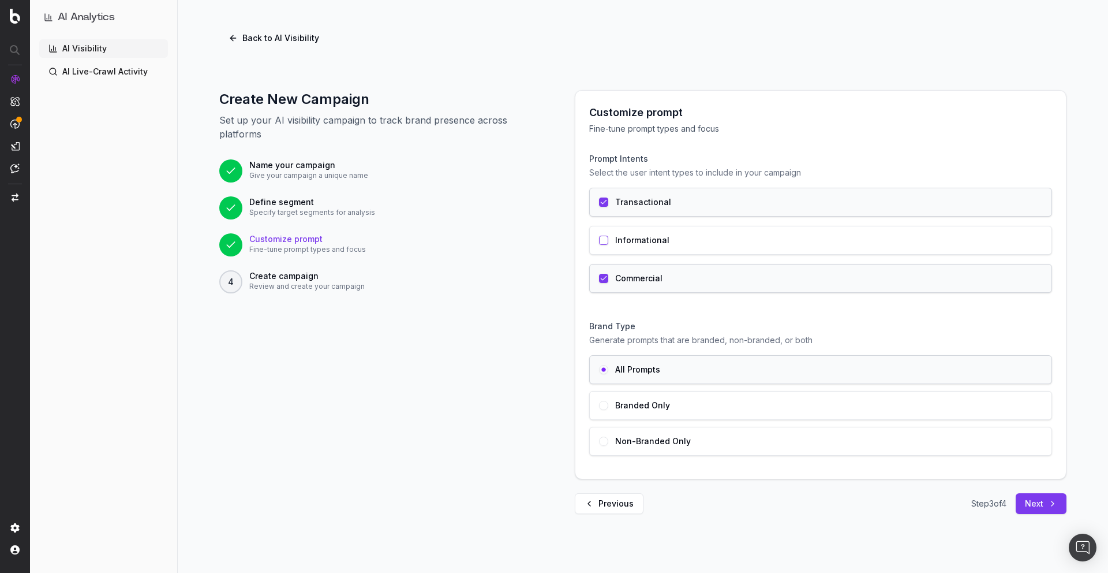
click at [608, 502] on button "Previous" at bounding box center [609, 503] width 69 height 21
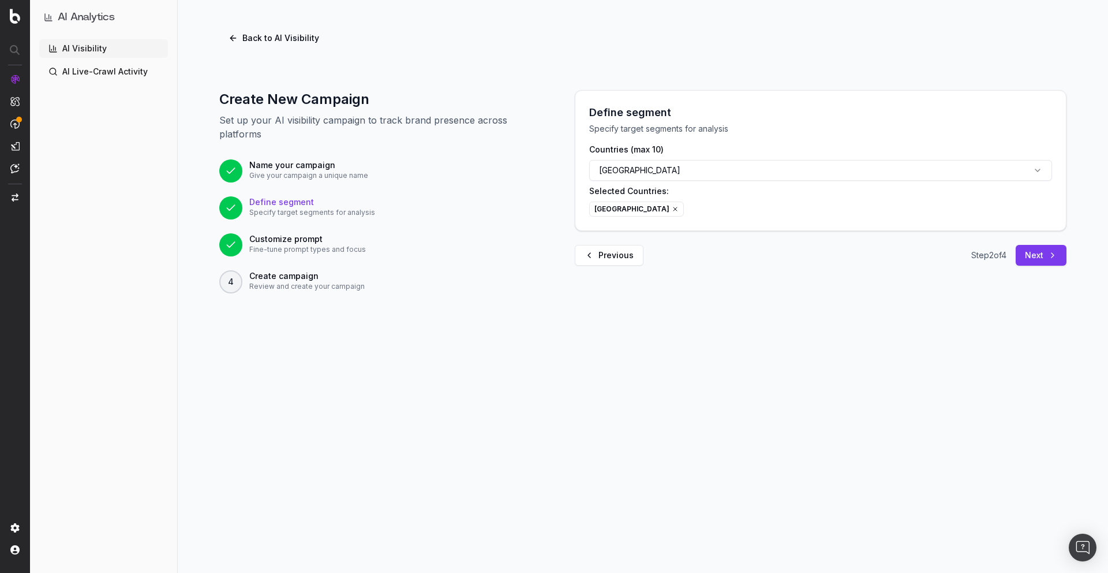
click at [612, 252] on button "Previous" at bounding box center [609, 255] width 69 height 21
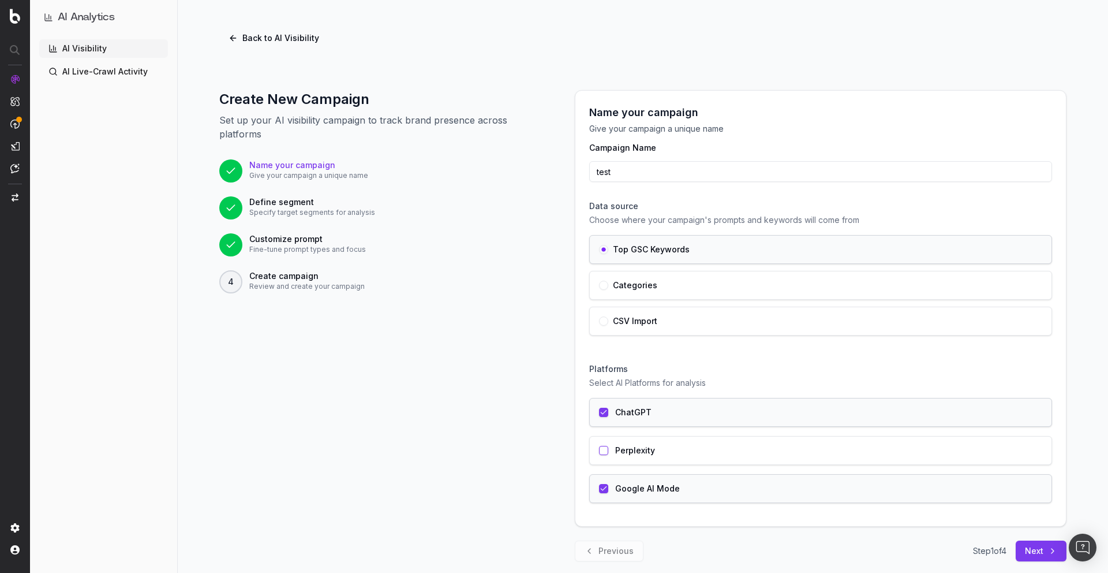
click at [609, 552] on div "Previous Step 1 of 4 Next" at bounding box center [821, 550] width 492 height 21
click at [694, 320] on div "CSV Import" at bounding box center [820, 320] width 443 height 9
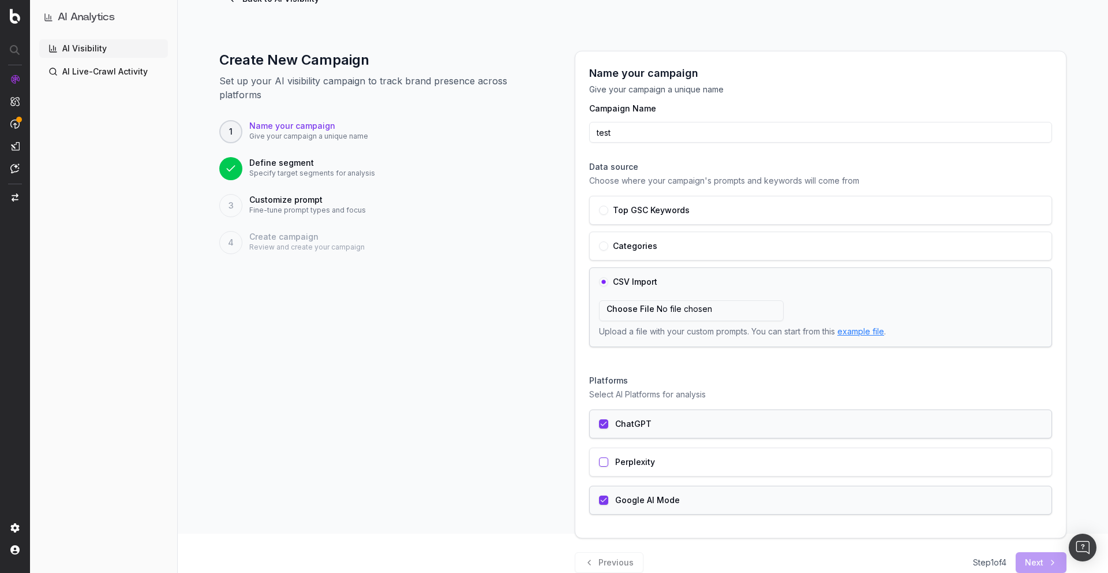
scroll to position [67, 0]
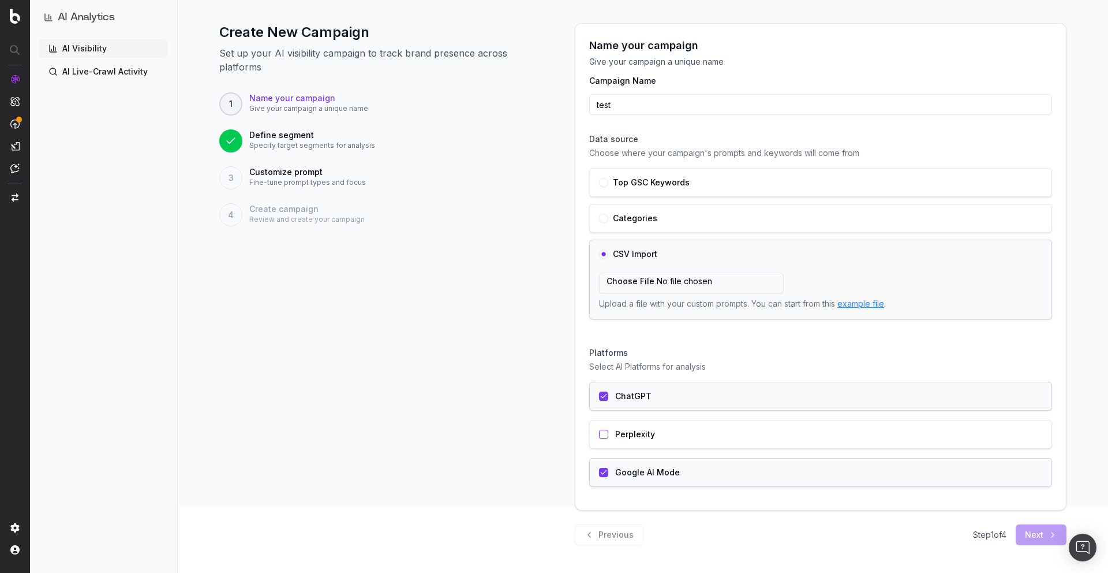
click at [674, 282] on input "file" at bounding box center [691, 282] width 185 height 21
type input "C:\fakepath\Untitled spreadsheet - prompts.csv"
click at [1042, 540] on button "Next" at bounding box center [1041, 534] width 51 height 21
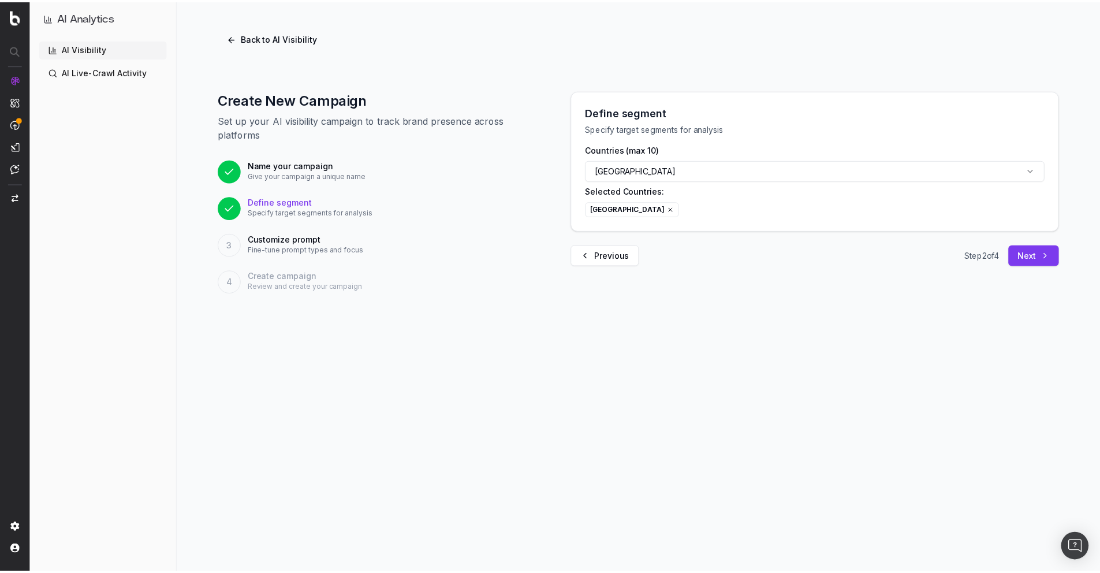
scroll to position [0, 0]
click at [290, 36] on button "Back to AI Visibility" at bounding box center [273, 38] width 109 height 21
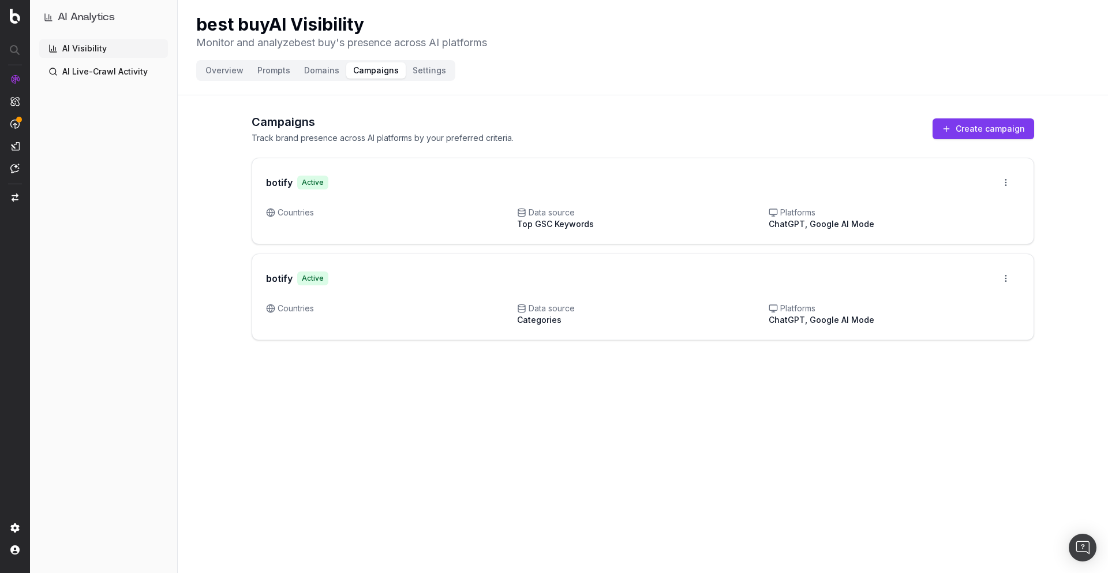
click at [227, 74] on button "Overview" at bounding box center [225, 70] width 52 height 16
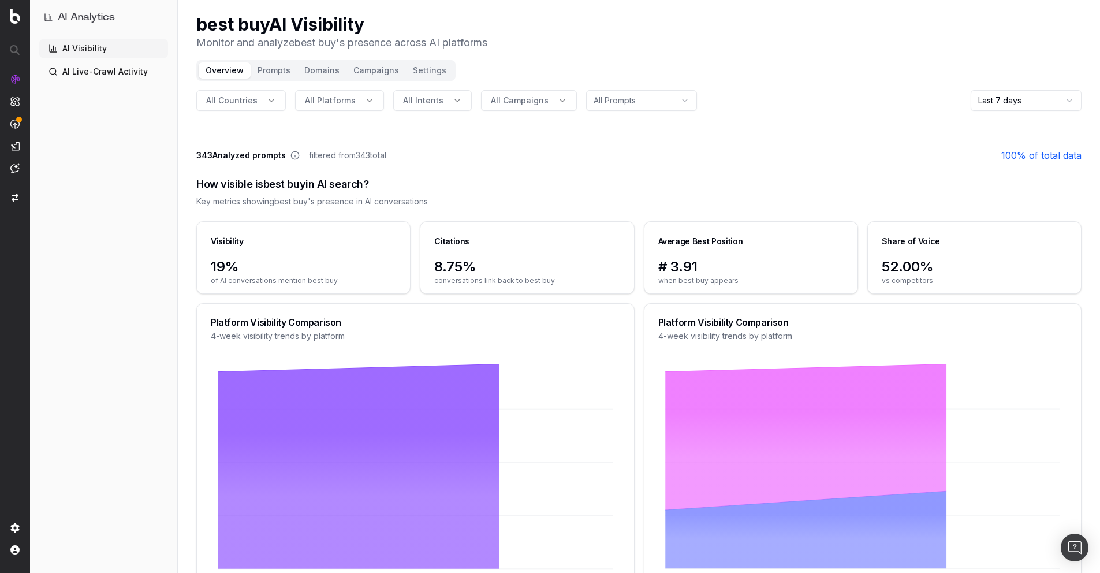
click at [506, 107] on button "All Campaigns" at bounding box center [529, 100] width 96 height 21
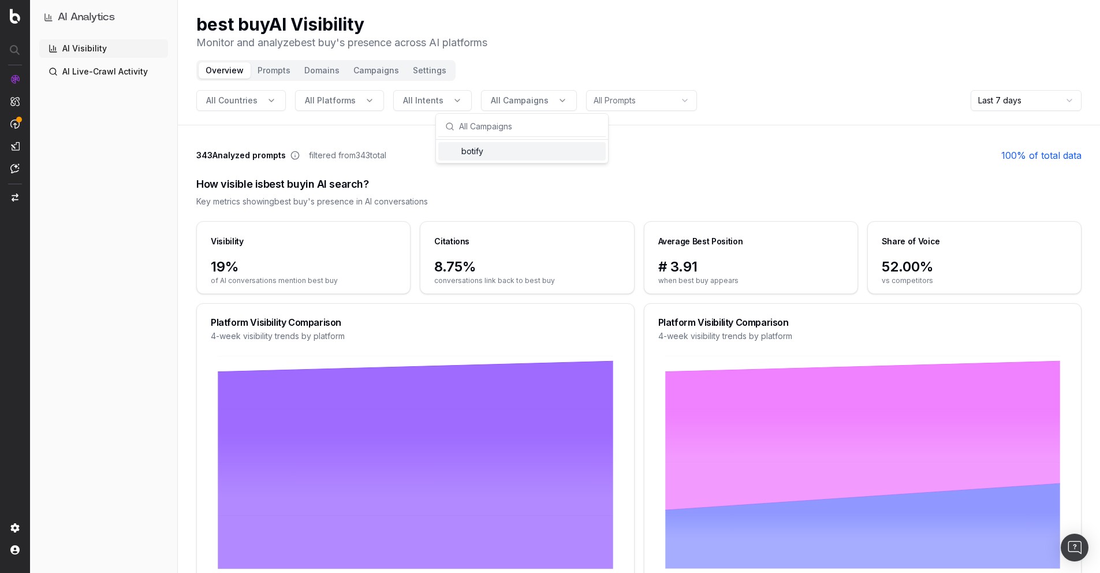
click at [671, 162] on div "How visible is best buy in AI search? Key metrics showing best buy 's presence …" at bounding box center [638, 191] width 885 height 59
click at [505, 70] on header "best buy AI Visibility Monitor and analyze best buy 's presence across AI platf…" at bounding box center [639, 62] width 922 height 125
click at [413, 70] on button "Settings" at bounding box center [429, 70] width 47 height 16
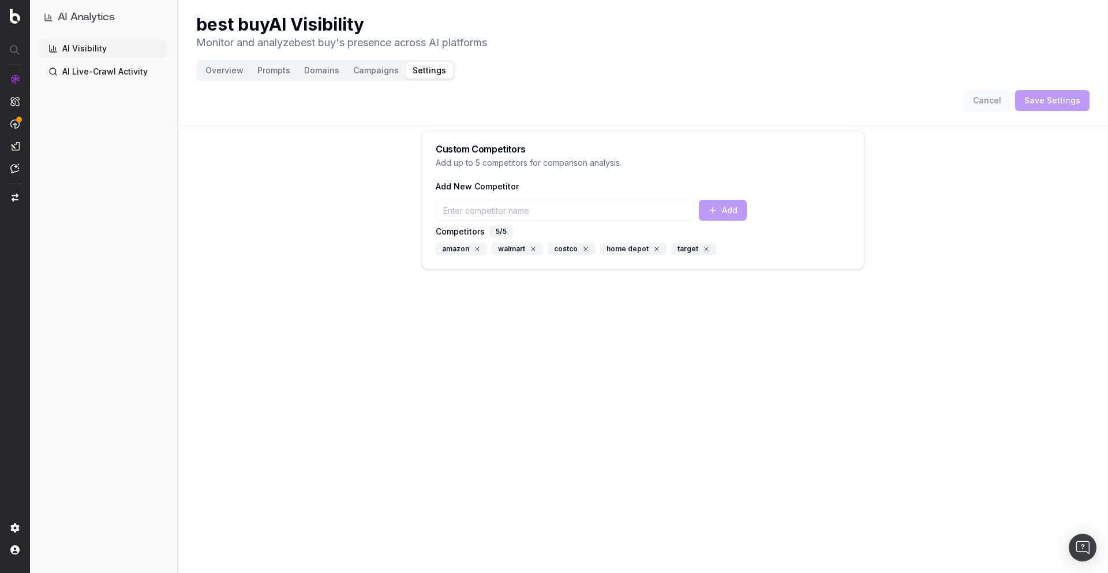
click at [231, 74] on button "Overview" at bounding box center [225, 70] width 52 height 16
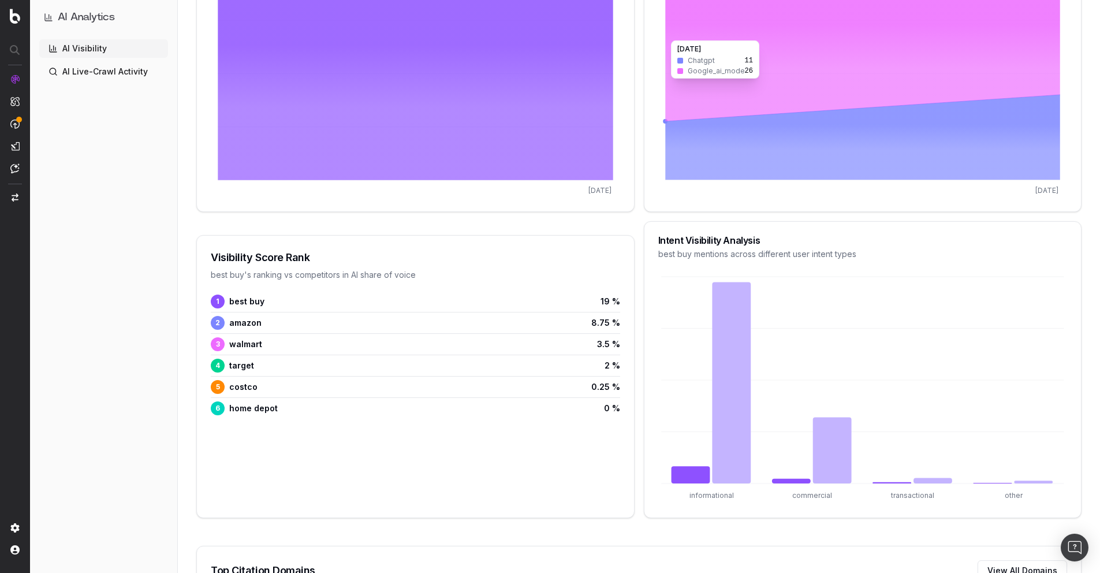
scroll to position [457, 0]
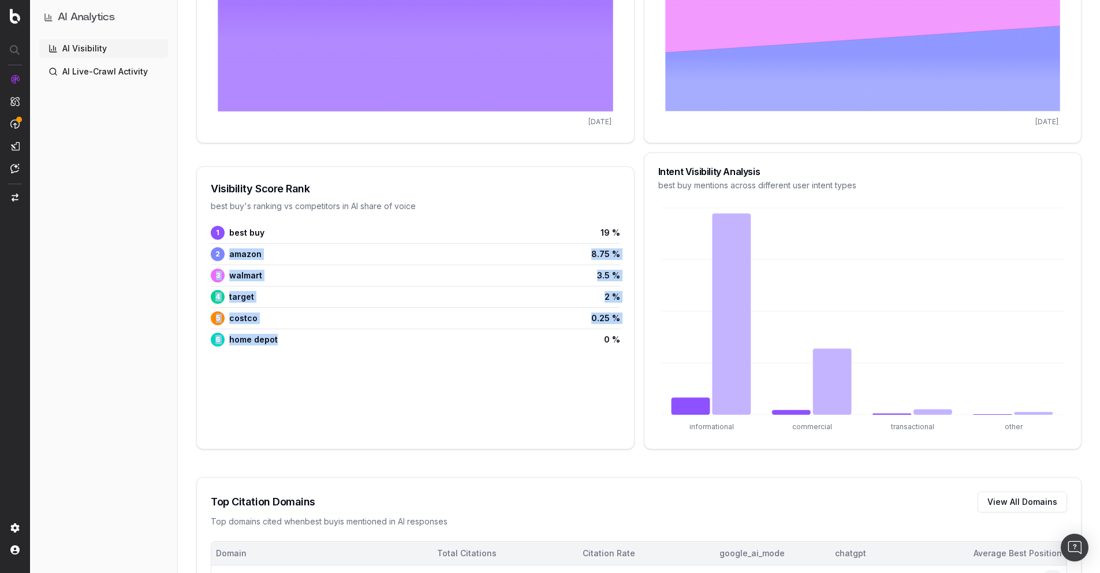
drag, startPoint x: 230, startPoint y: 254, endPoint x: 323, endPoint y: 353, distance: 135.2
click at [323, 353] on div "1 best buy 19 % 2 amazon 8.75 % 3 walmart 3.5 % 4 target 2 % 5 costco 0.25 % 6 …" at bounding box center [415, 293] width 437 height 134
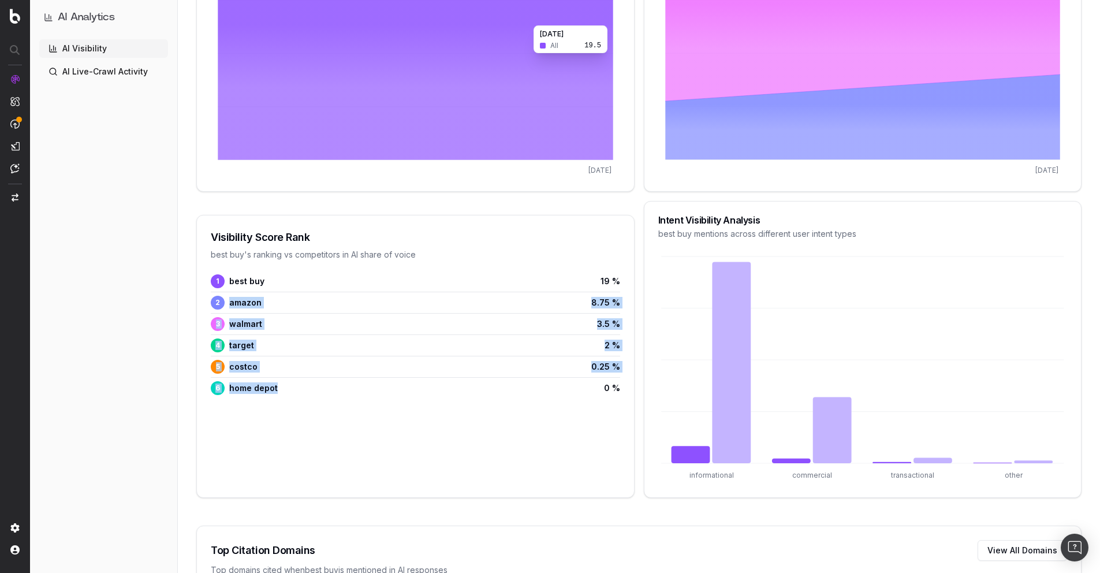
scroll to position [412, 0]
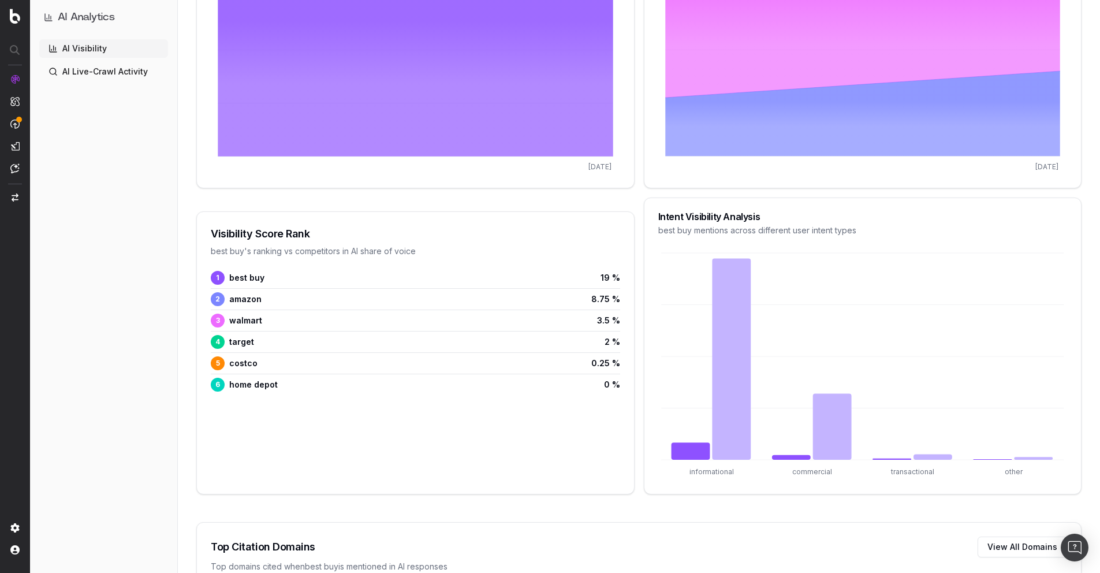
click at [286, 323] on div "3 walmart 3.5 %" at bounding box center [415, 320] width 409 height 14
drag, startPoint x: 229, startPoint y: 298, endPoint x: 311, endPoint y: 403, distance: 134.1
click at [311, 403] on div "1 best buy 19 % 2 amazon 8.75 % 3 walmart 3.5 % 4 target 2 % 5 costco 0.25 % 6 …" at bounding box center [415, 338] width 437 height 134
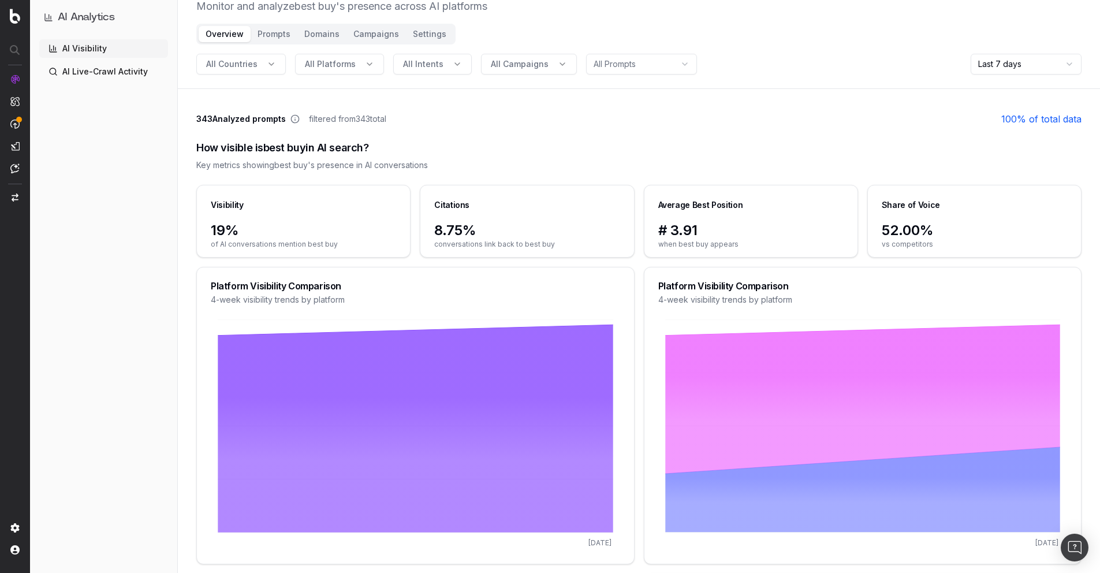
scroll to position [0, 0]
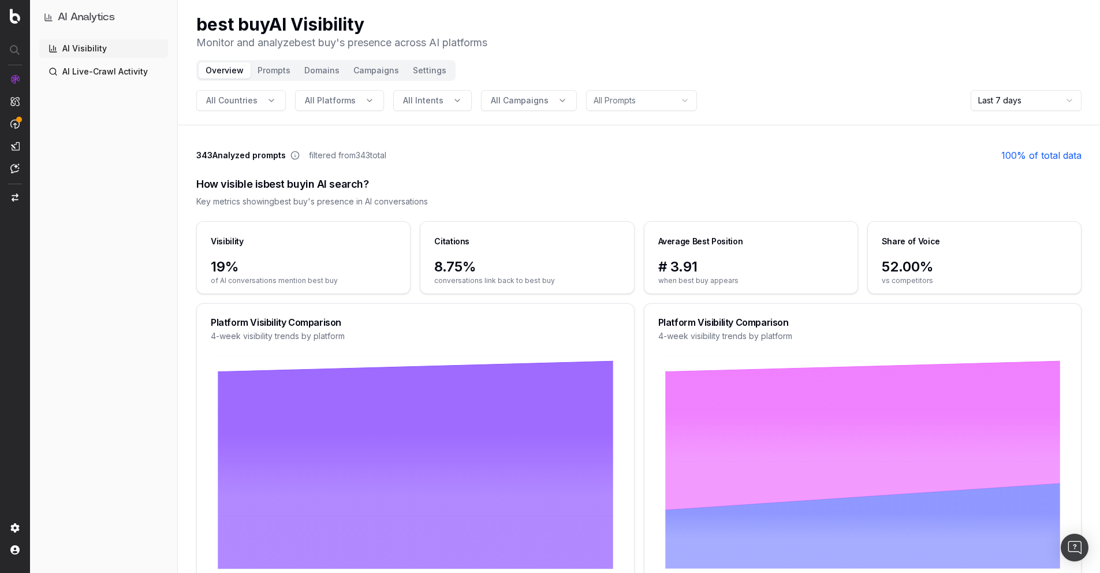
click at [580, 195] on div "How visible is best buy in AI search? Key metrics showing best buy 's presence …" at bounding box center [638, 191] width 885 height 59
